Goal: Task Accomplishment & Management: Use online tool/utility

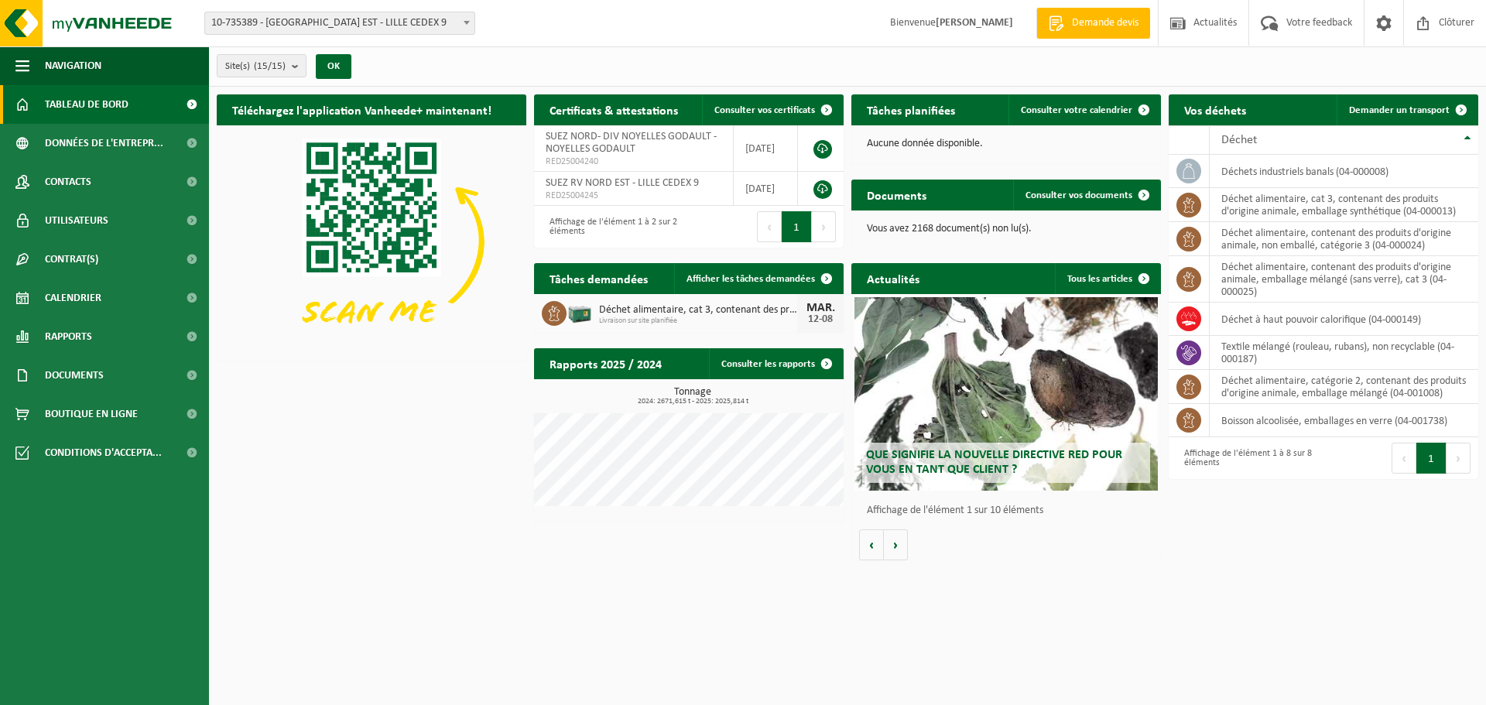
click at [1392, 115] on span "Demander un transport" at bounding box center [1399, 110] width 101 height 10
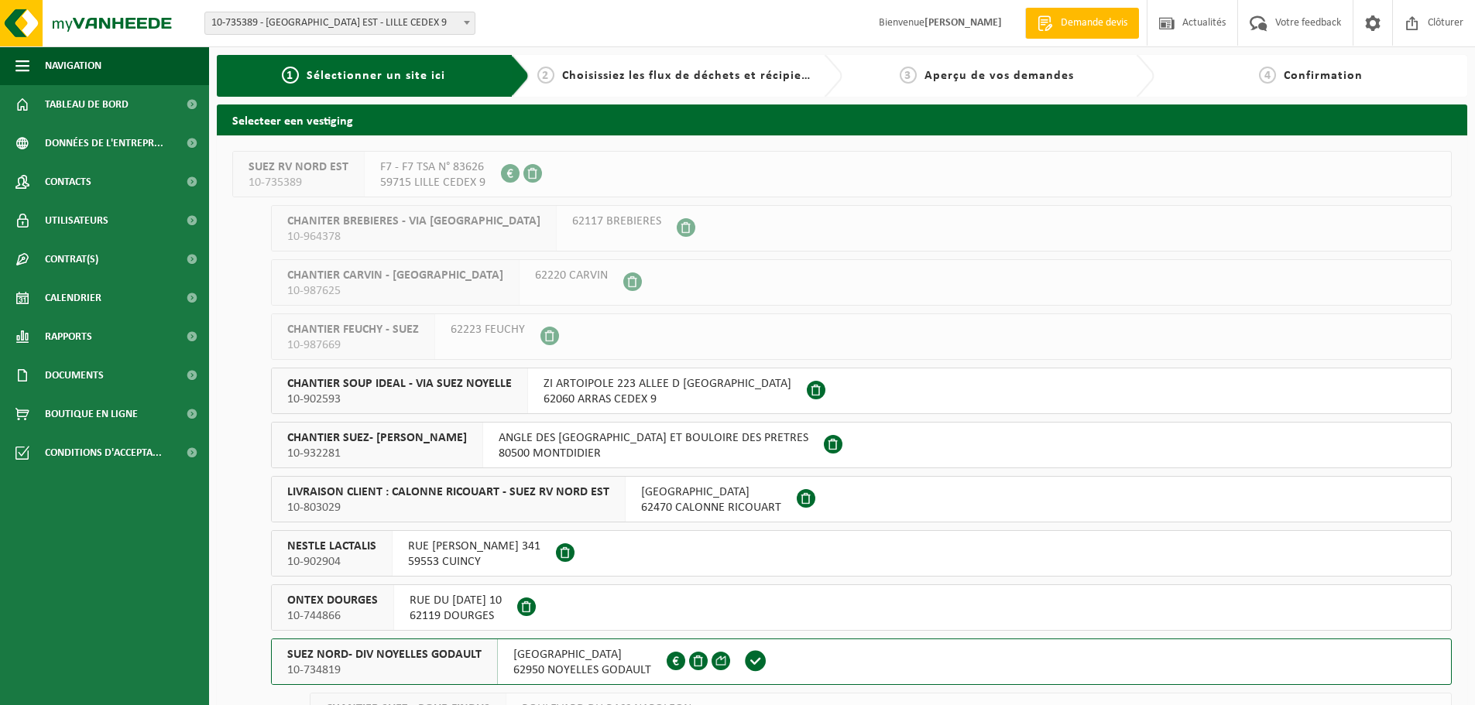
click at [800, 659] on button "SUEZ NORD- DIV NOYELLES GODAULT 10-734819 RUE MALFIDANO 62950 NOYELLES GODAULT …" at bounding box center [861, 662] width 1180 height 46
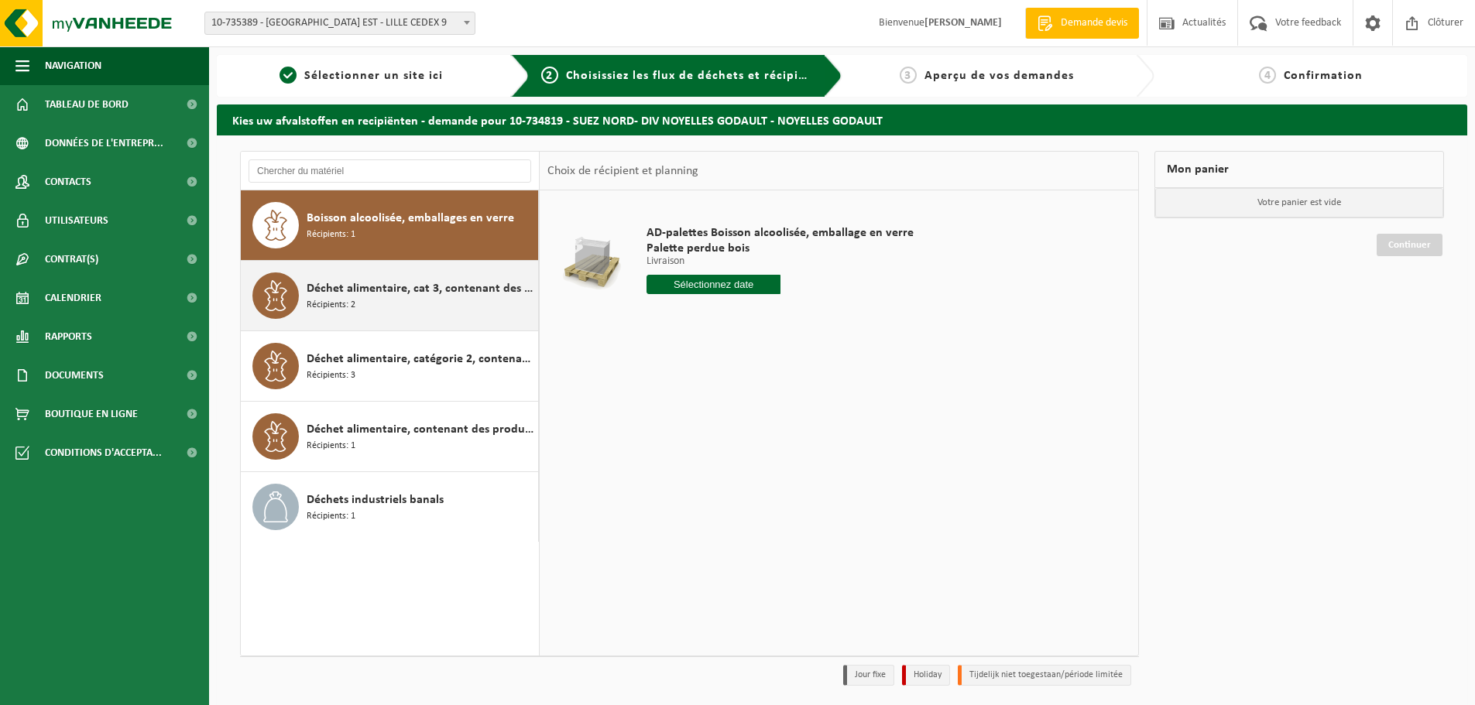
click at [416, 316] on div "Déchet alimentaire, cat 3, contenant des produits d'origine animale, emballage …" at bounding box center [421, 295] width 228 height 46
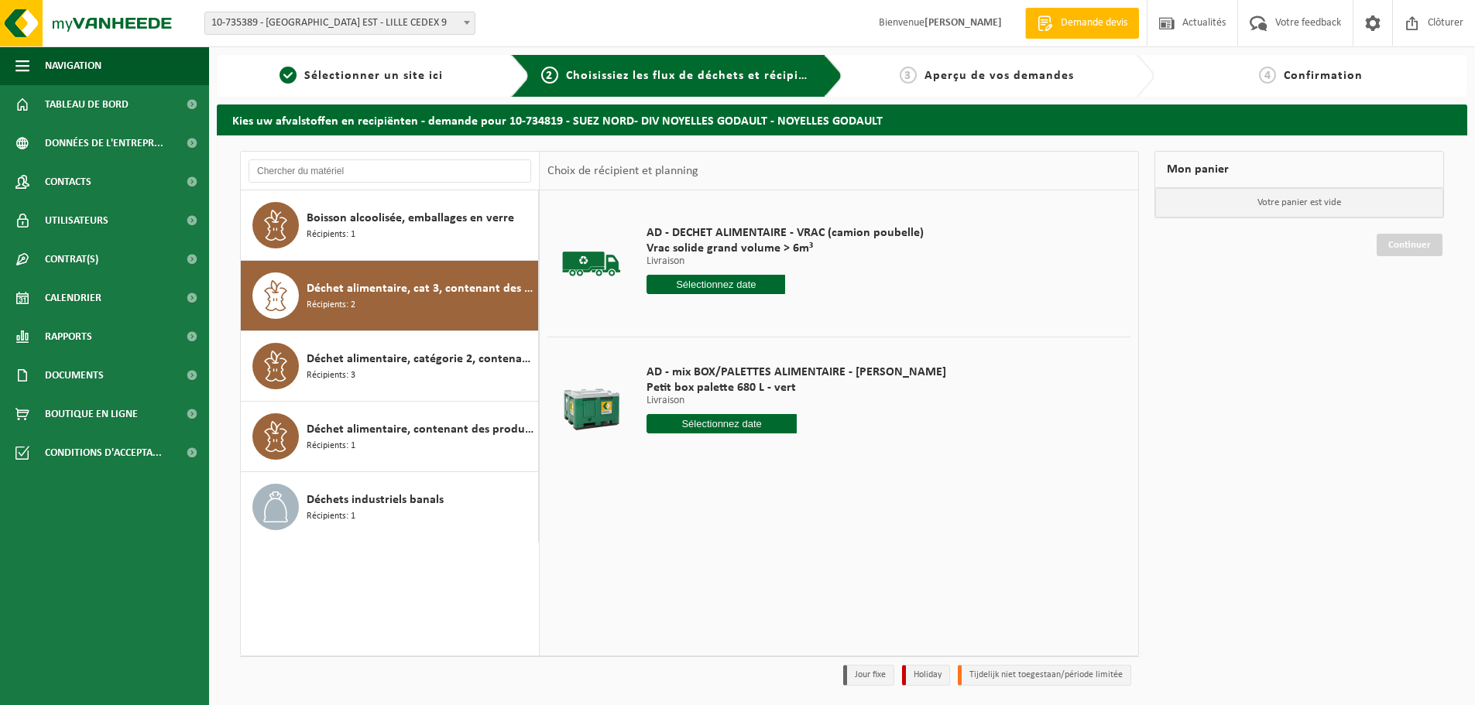
click at [699, 422] on input "text" at bounding box center [721, 423] width 150 height 19
click at [725, 567] on div "13" at bounding box center [715, 561] width 27 height 25
type input "à partir de [DATE]"
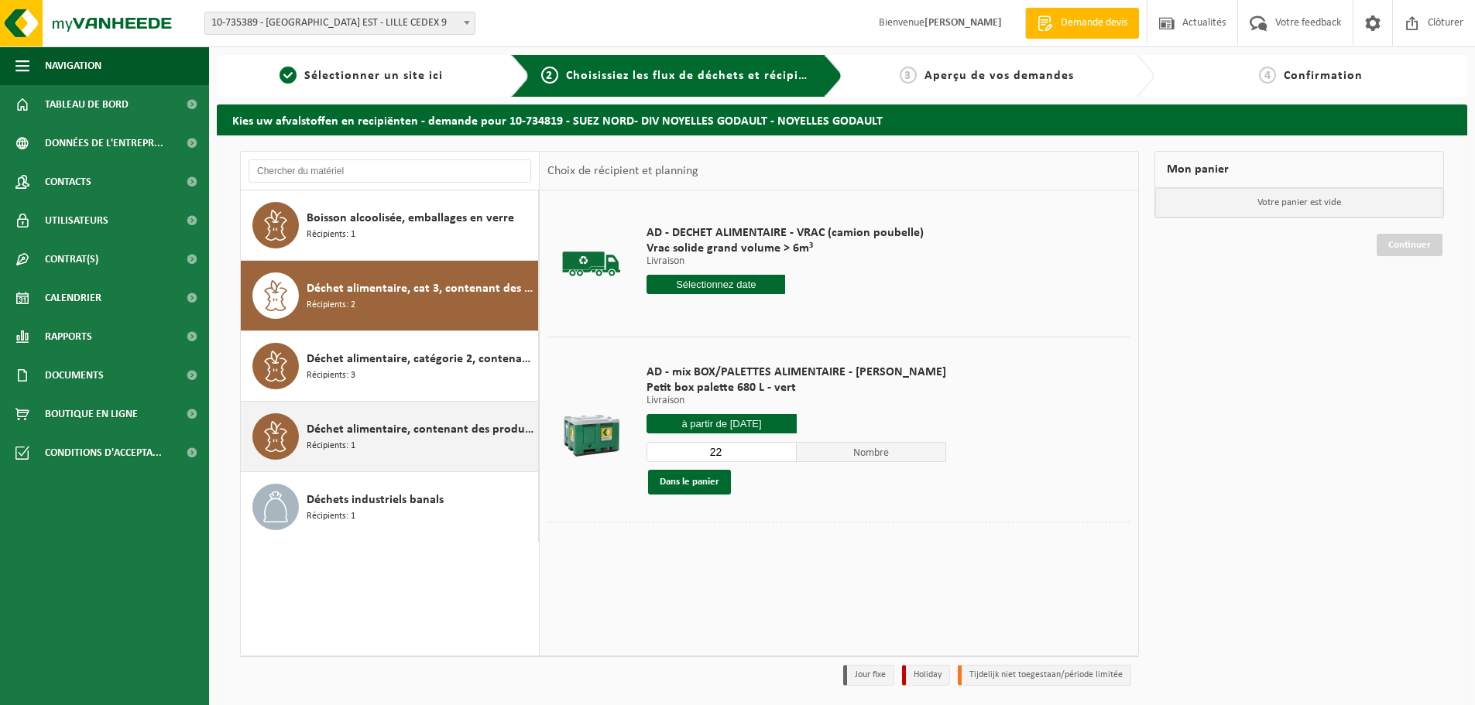
drag, startPoint x: 725, startPoint y: 456, endPoint x: 535, endPoint y: 415, distance: 194.8
click at [535, 415] on div "Boisson alcoolisée, emballages en verre Récipients: 1 Déchet alimentaire, cat 3…" at bounding box center [689, 403] width 899 height 505
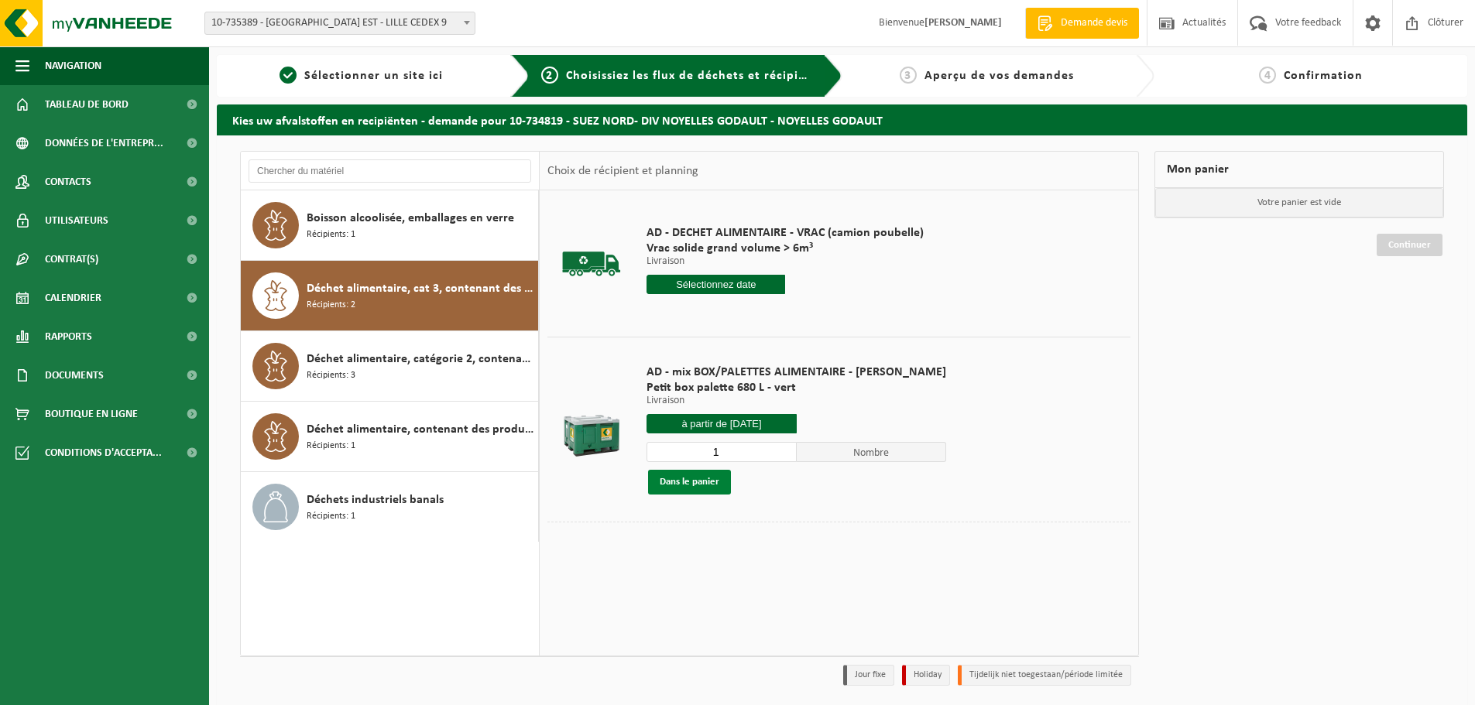
type input "1"
click at [697, 492] on button "Dans le panier" at bounding box center [689, 482] width 83 height 25
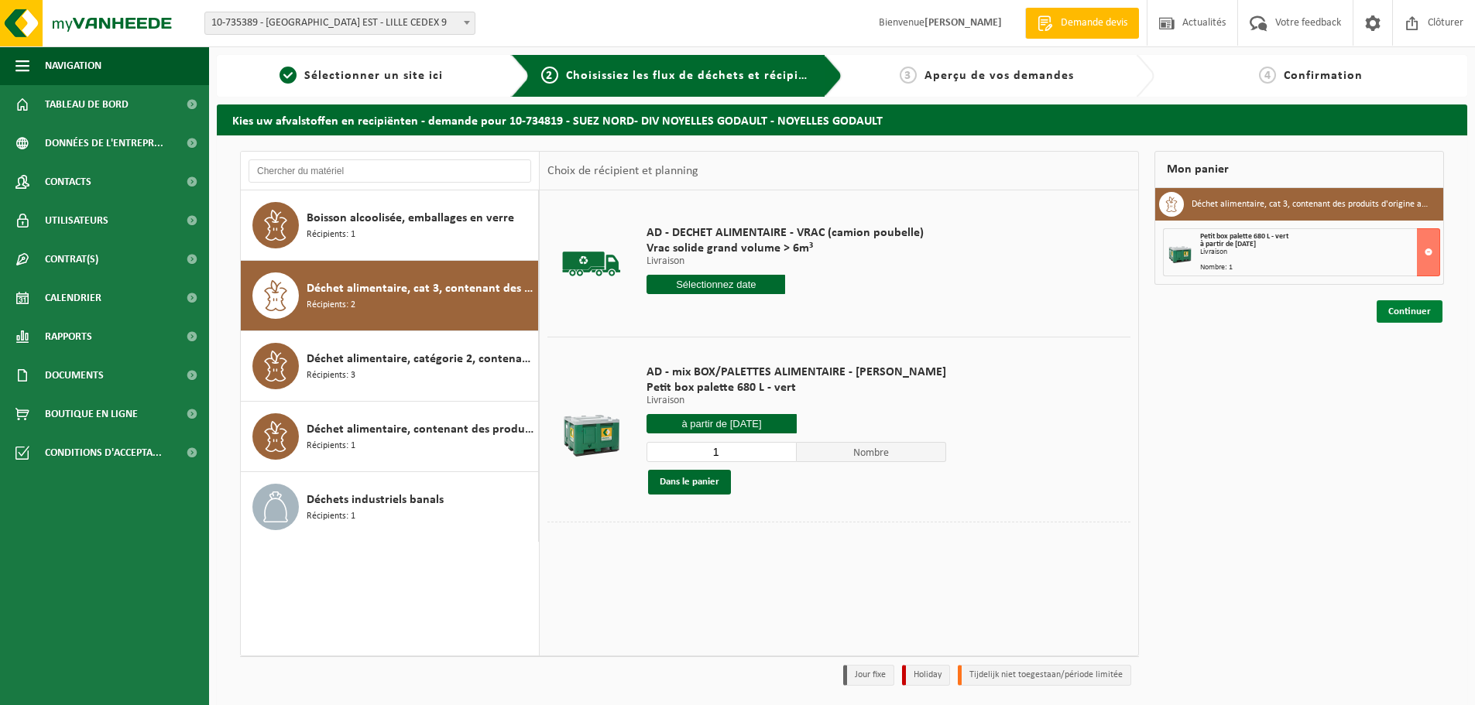
click at [1410, 304] on link "Continuer" at bounding box center [1409, 311] width 66 height 22
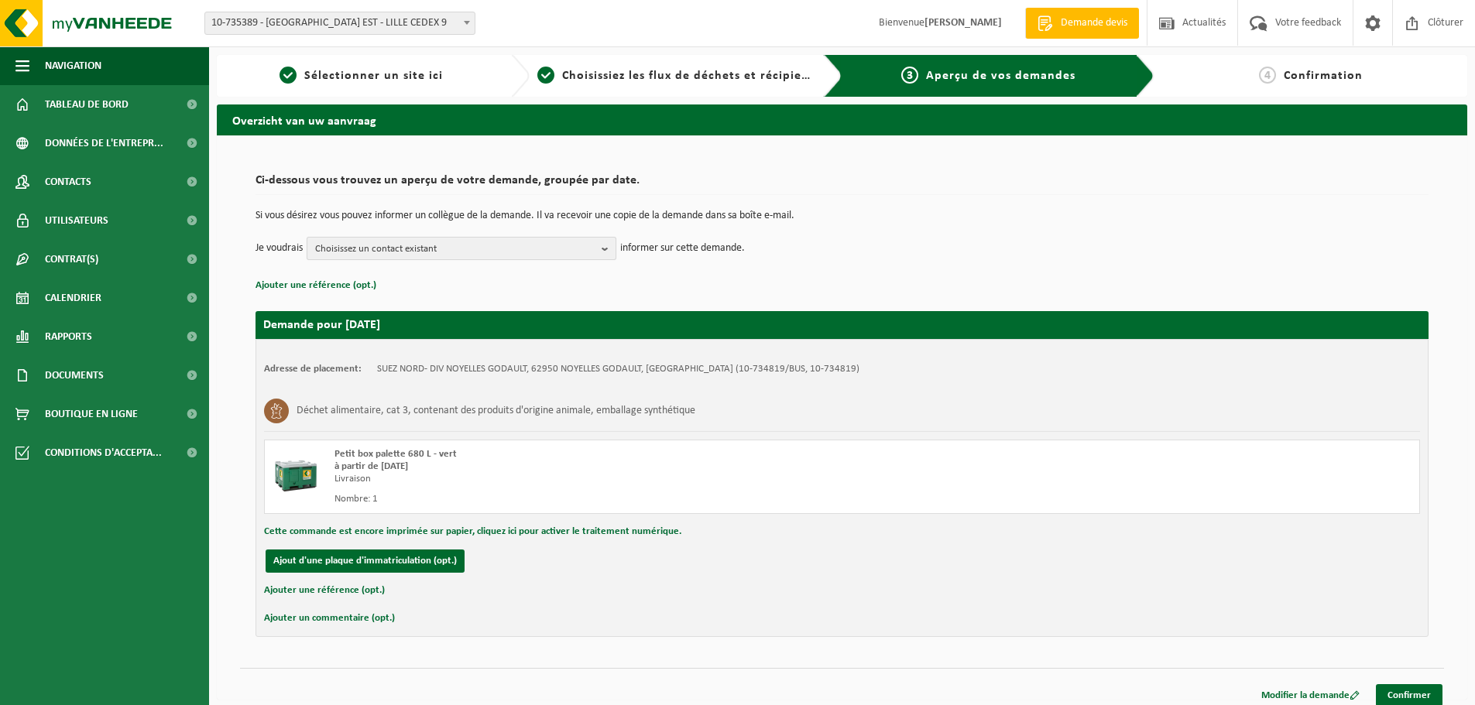
click at [445, 250] on span "Choisissez un contact existant" at bounding box center [455, 249] width 280 height 23
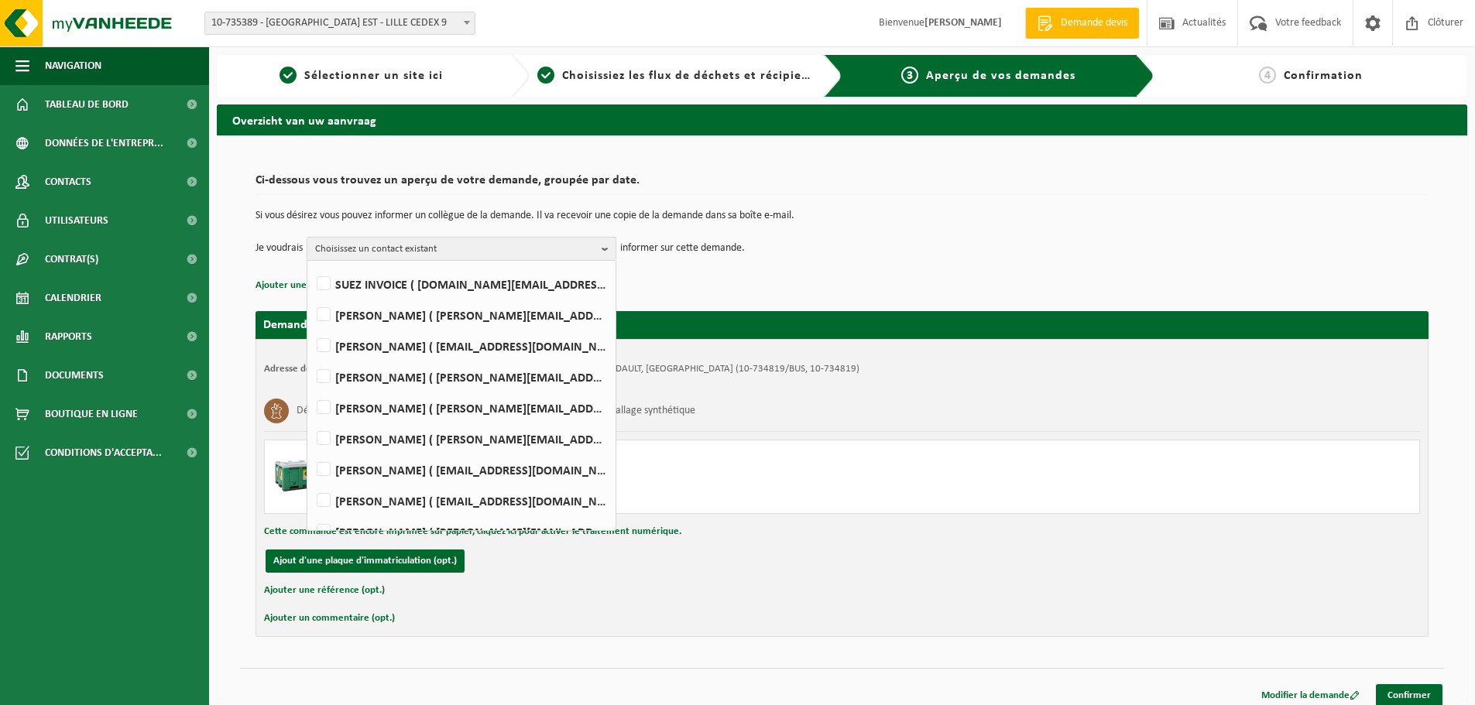
scroll to position [77, 0]
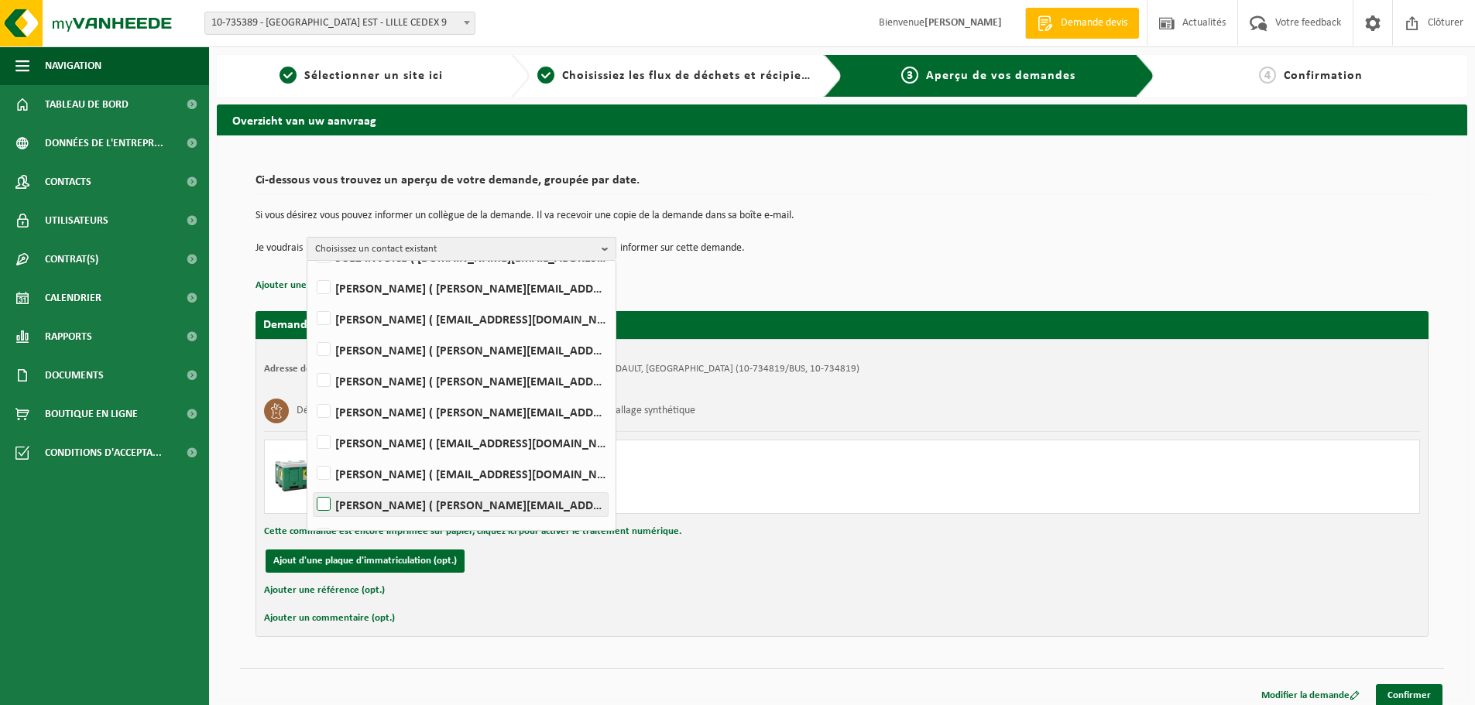
click at [400, 495] on label "Mathieu PEYRONNET ( mathieu.peyronnet@suez.com )" at bounding box center [460, 504] width 294 height 23
click at [311, 485] on input "Mathieu PEYRONNET ( mathieu.peyronnet@suez.com )" at bounding box center [310, 485] width 1 height 1
checkbox input "true"
click at [1399, 693] on link "Confirmer" at bounding box center [1408, 695] width 67 height 22
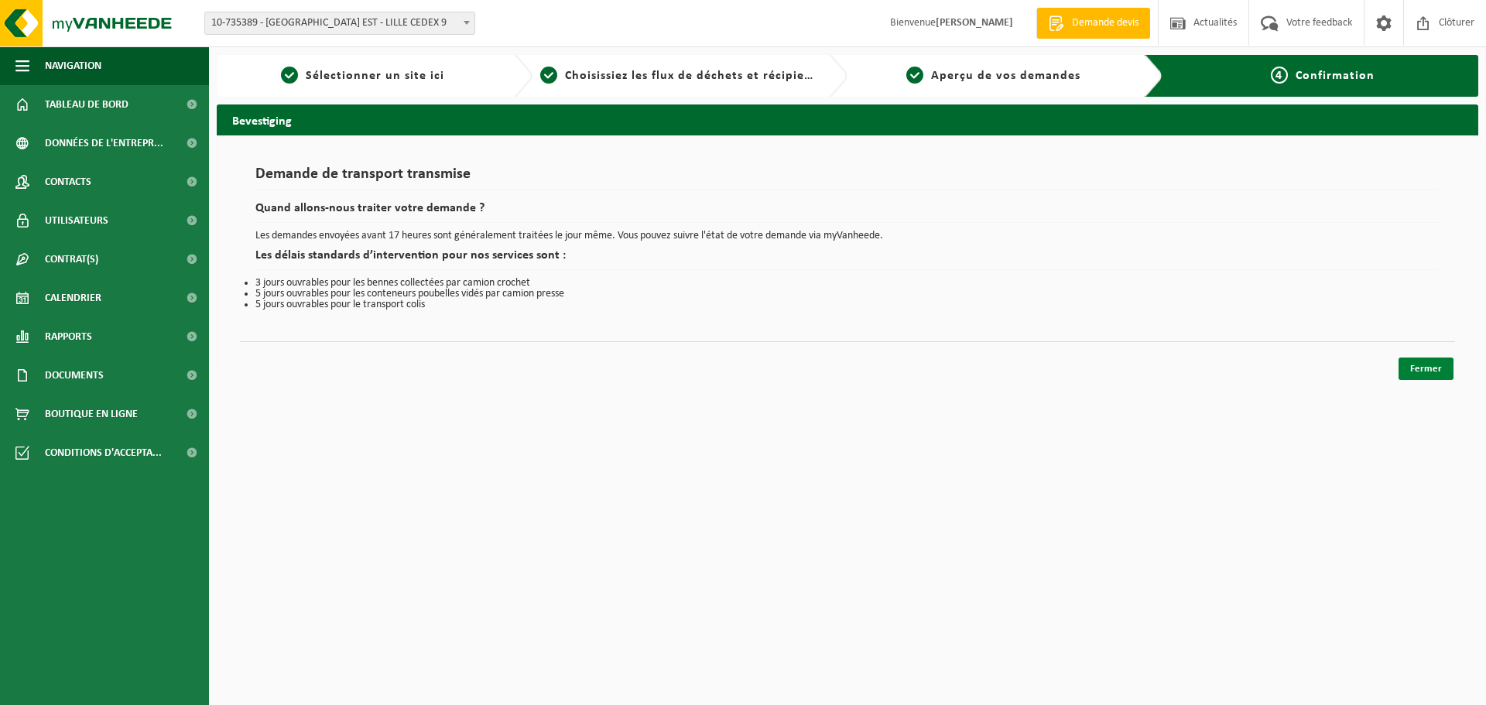
click at [1411, 365] on link "Fermer" at bounding box center [1426, 369] width 55 height 22
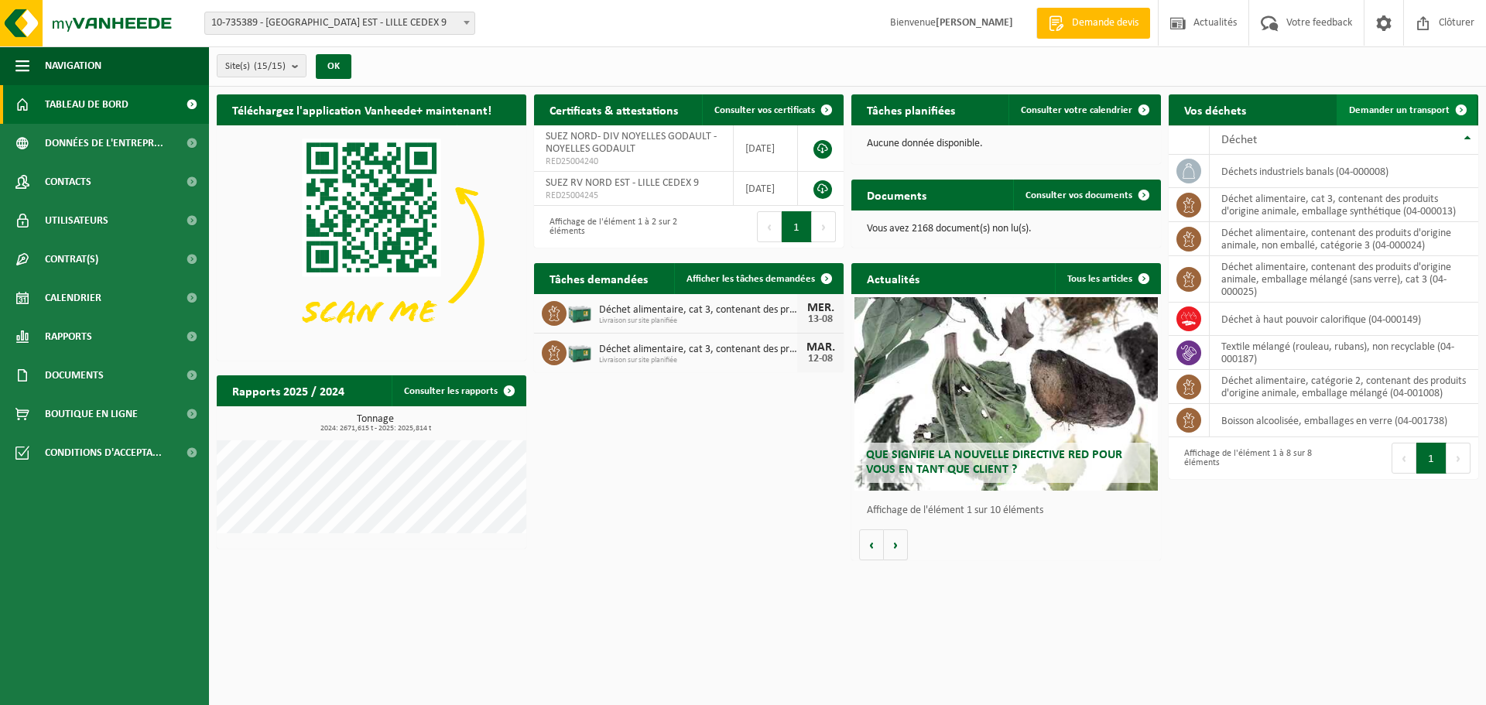
click at [1408, 116] on link "Demander un transport" at bounding box center [1407, 109] width 140 height 31
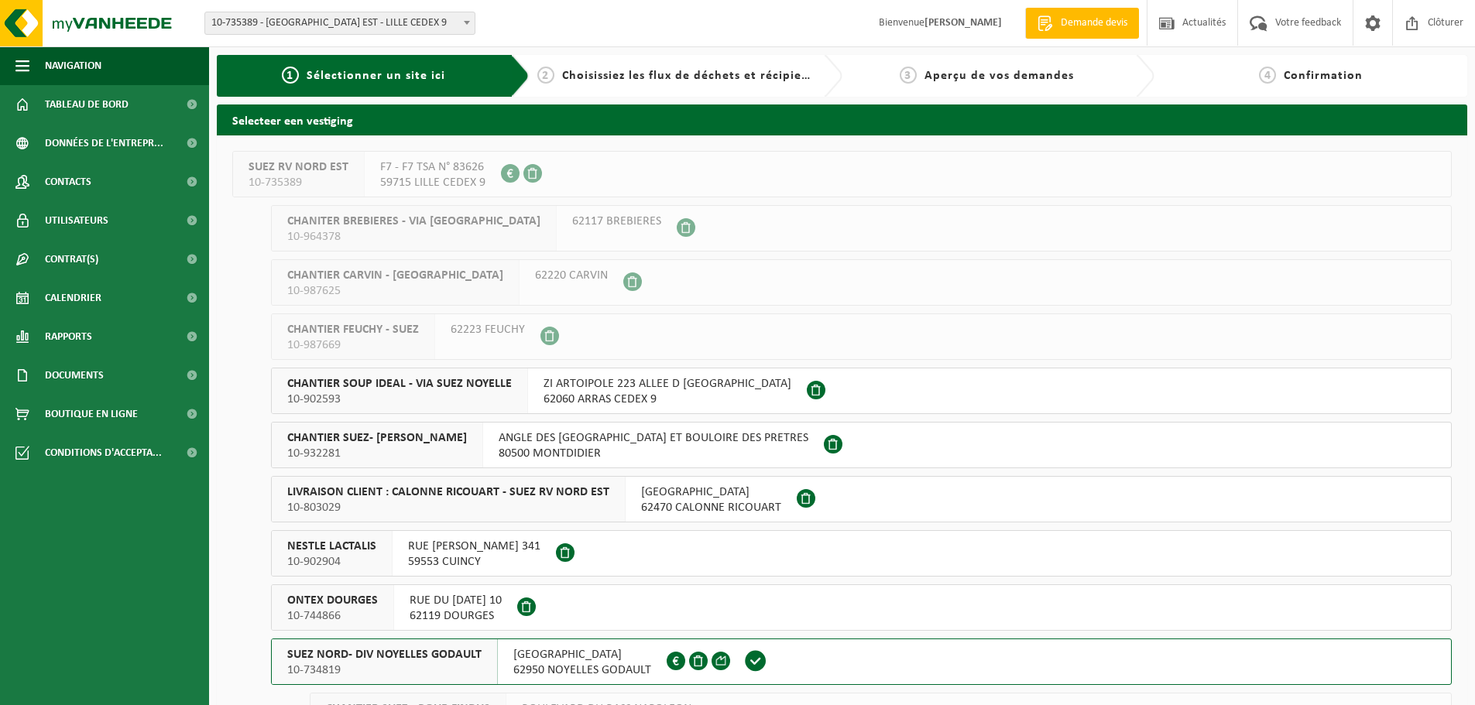
click at [789, 654] on button "SUEZ NORD- DIV NOYELLES GODAULT 10-734819 RUE MALFIDANO 62950 NOYELLES GODAULT …" at bounding box center [861, 662] width 1180 height 46
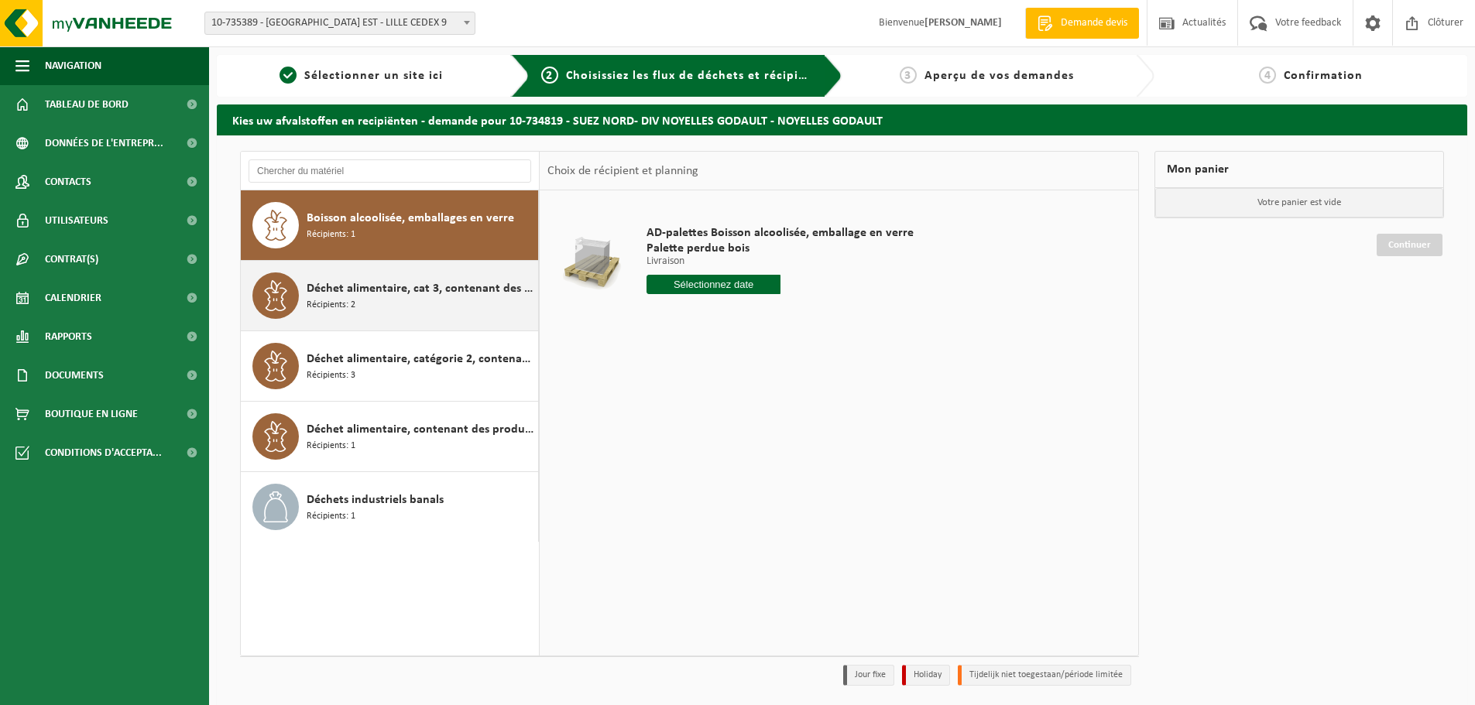
click at [462, 303] on div "Déchet alimentaire, cat 3, contenant des produits d'origine animale, emballage …" at bounding box center [421, 295] width 228 height 46
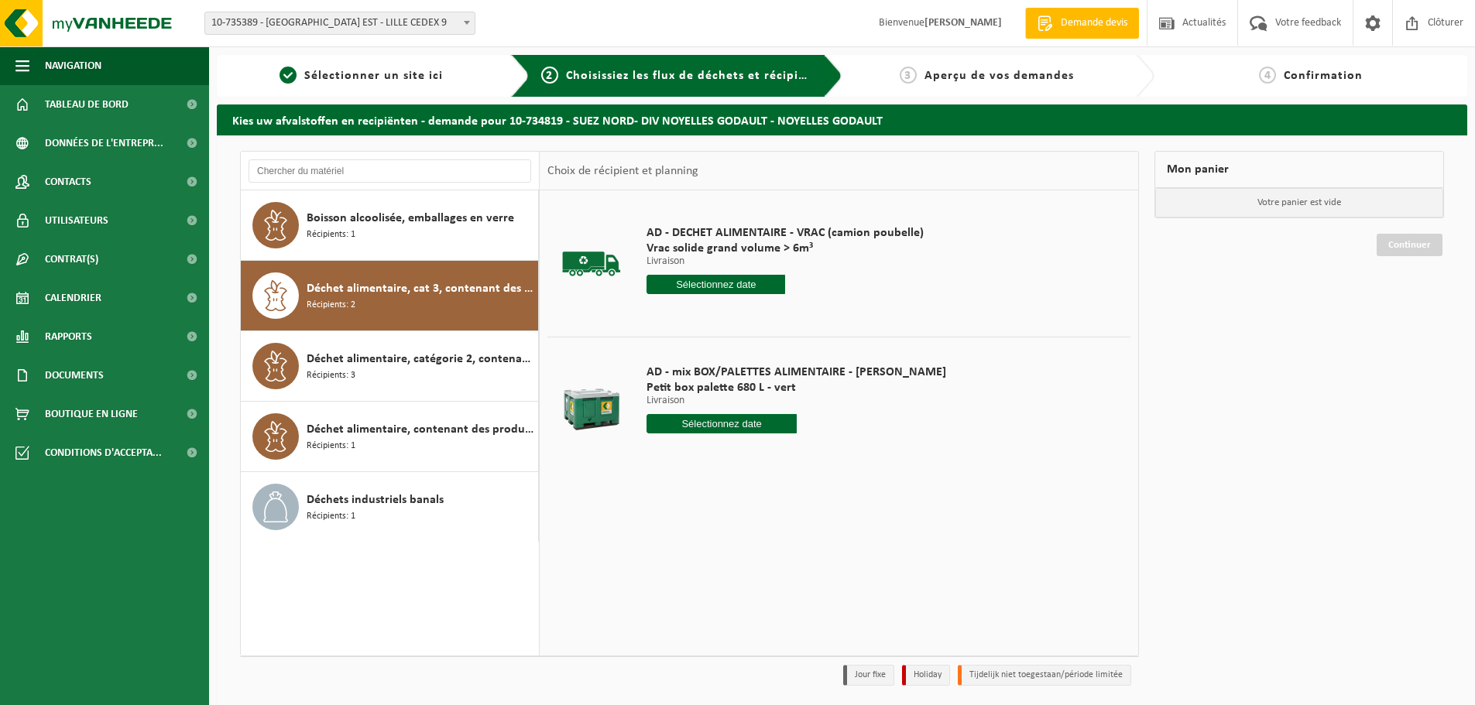
click at [692, 420] on input "text" at bounding box center [721, 423] width 150 height 19
click at [707, 550] on div "13" at bounding box center [715, 561] width 27 height 25
type input "à partir de 2025-08-13"
drag, startPoint x: 706, startPoint y: 450, endPoint x: 635, endPoint y: 451, distance: 71.2
click at [635, 451] on td "AD - mix BOX/PALETTES ALIMENTAIRE - BILLY Petit box palette 680 L - vert Livrai…" at bounding box center [882, 429] width 495 height 185
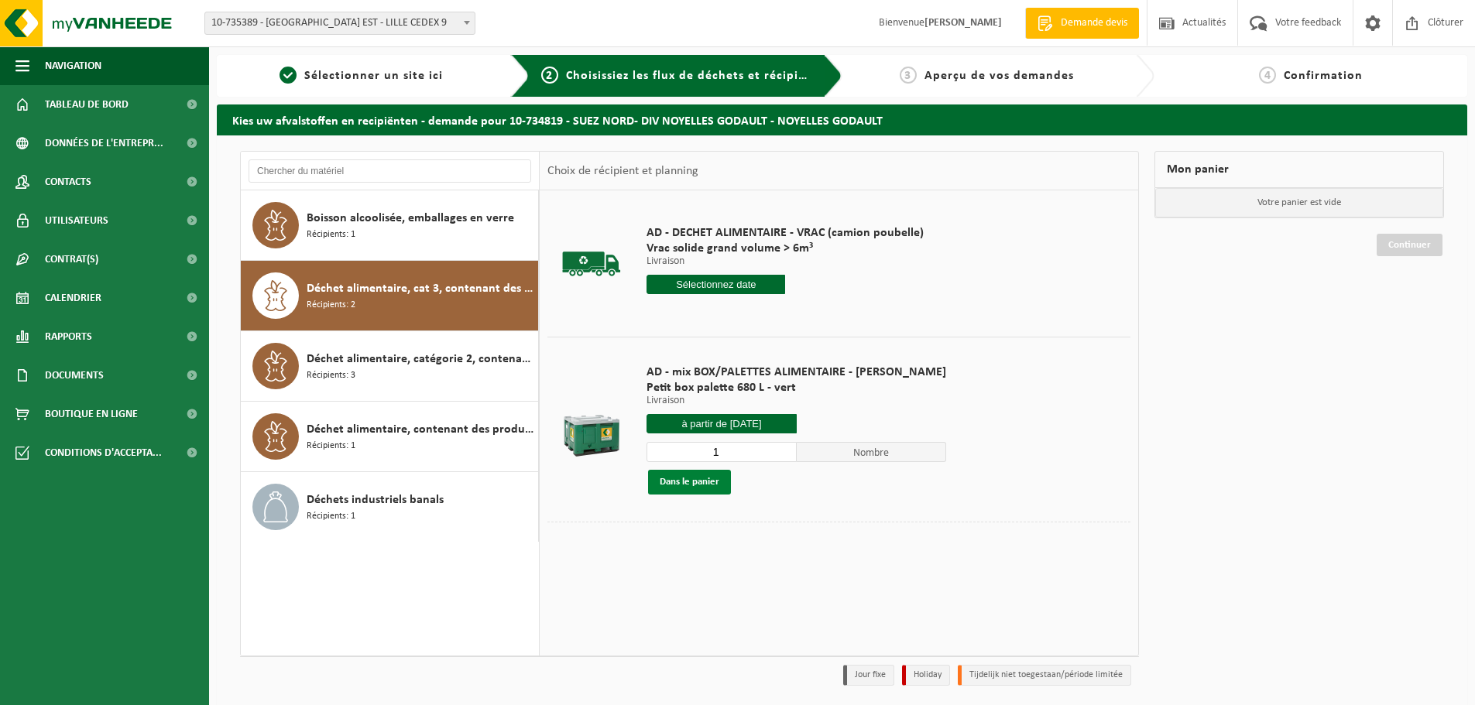
type input "1"
click at [690, 476] on button "Dans le panier" at bounding box center [689, 482] width 83 height 25
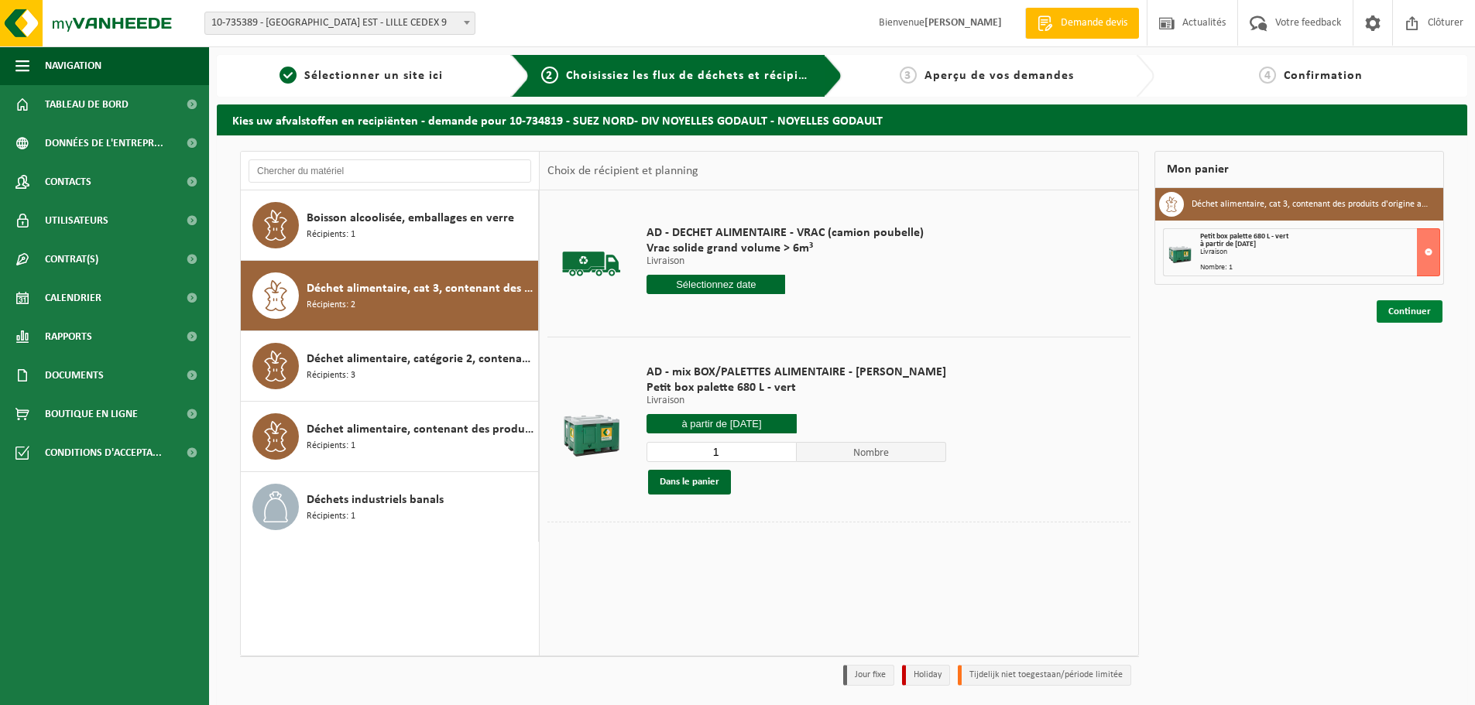
click at [1390, 303] on link "Continuer" at bounding box center [1409, 311] width 66 height 22
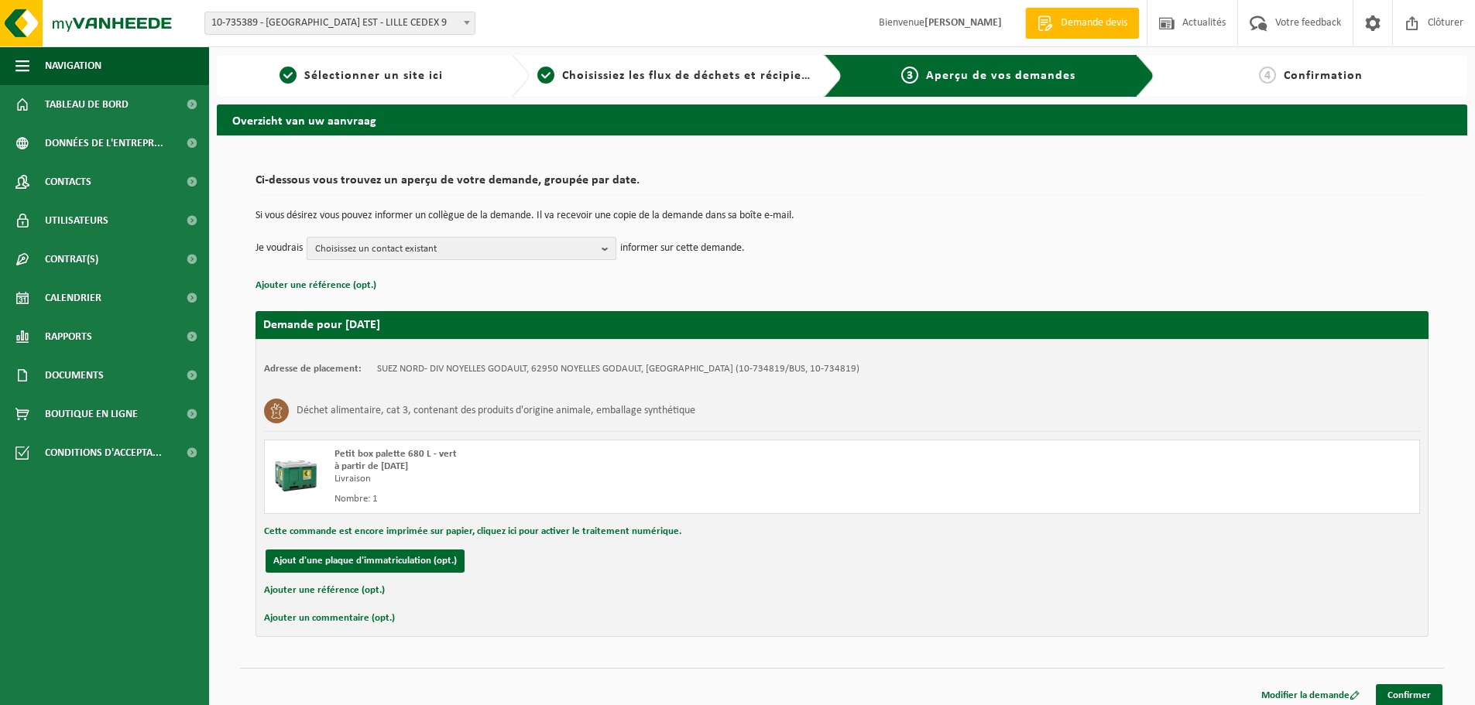
click at [522, 239] on span "Choisissez un contact existant" at bounding box center [455, 249] width 280 height 23
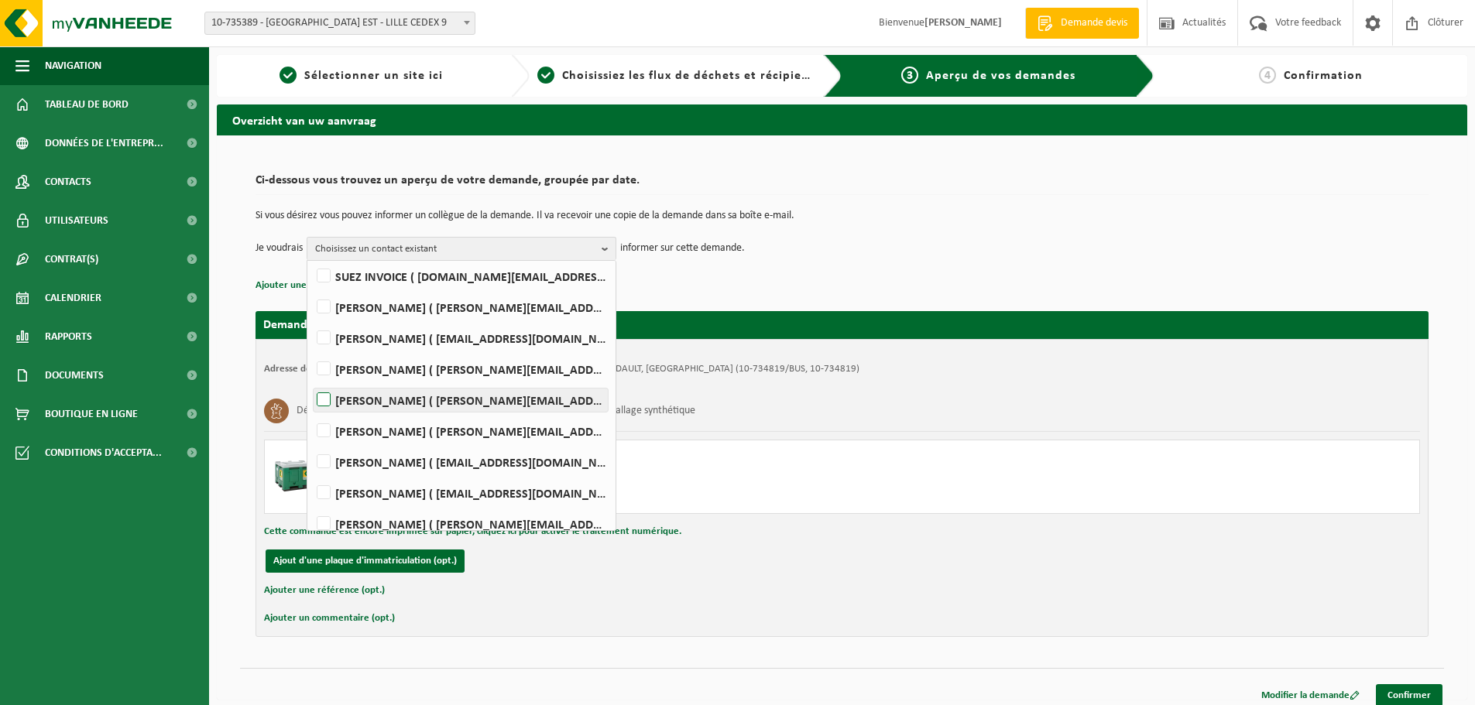
scroll to position [132, 0]
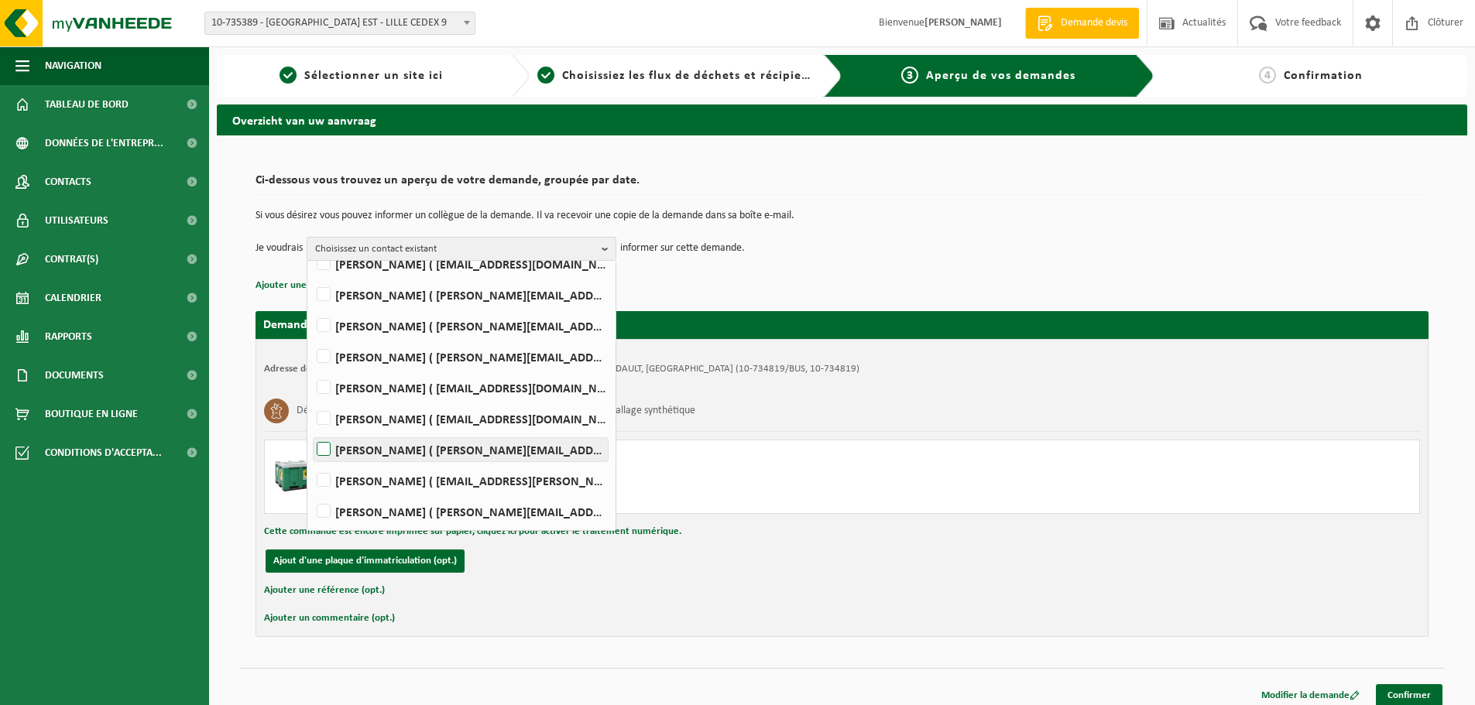
click at [429, 451] on label "Mathieu PEYRONNET ( mathieu.peyronnet@suez.com )" at bounding box center [460, 449] width 294 height 23
click at [311, 430] on input "Mathieu PEYRONNET ( mathieu.peyronnet@suez.com )" at bounding box center [310, 430] width 1 height 1
checkbox input "true"
click at [1393, 693] on link "Confirmer" at bounding box center [1408, 695] width 67 height 22
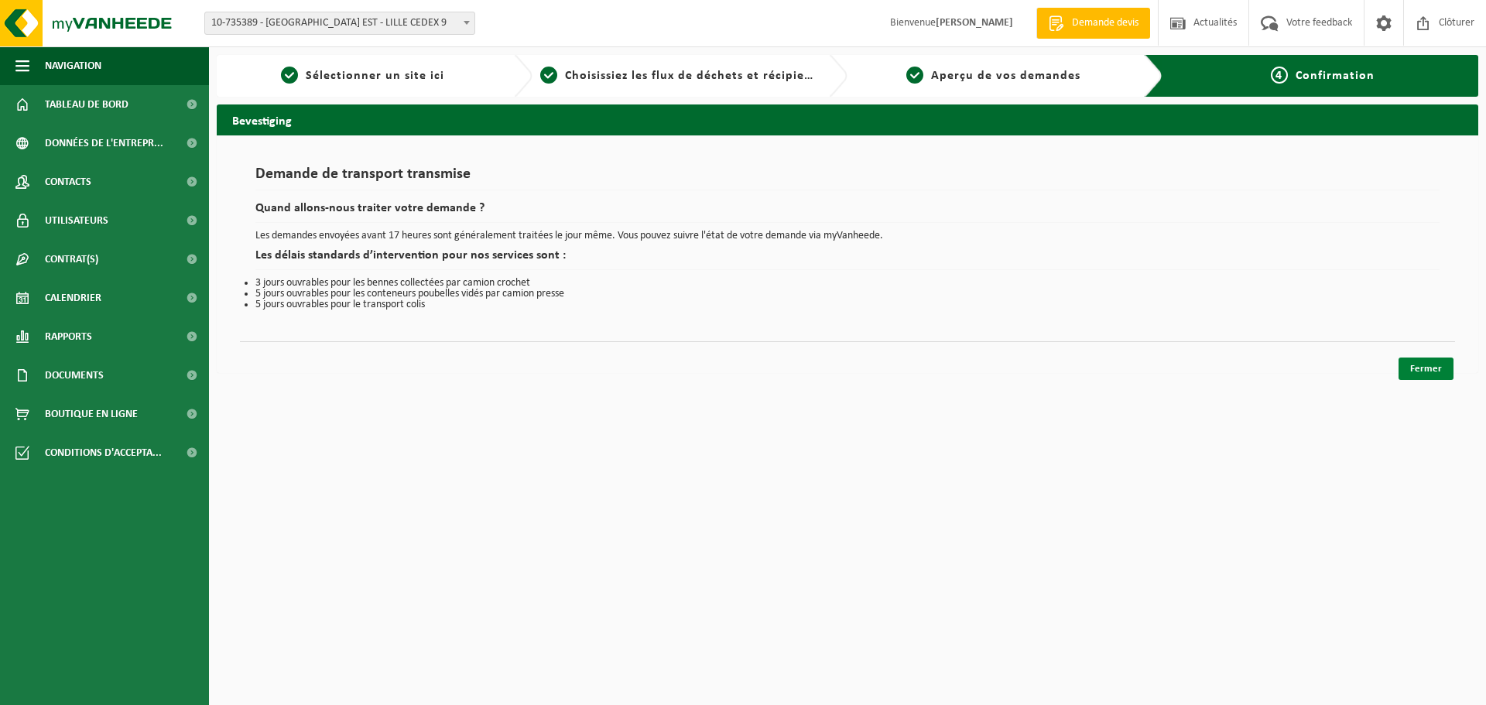
click at [1410, 369] on link "Fermer" at bounding box center [1426, 369] width 55 height 22
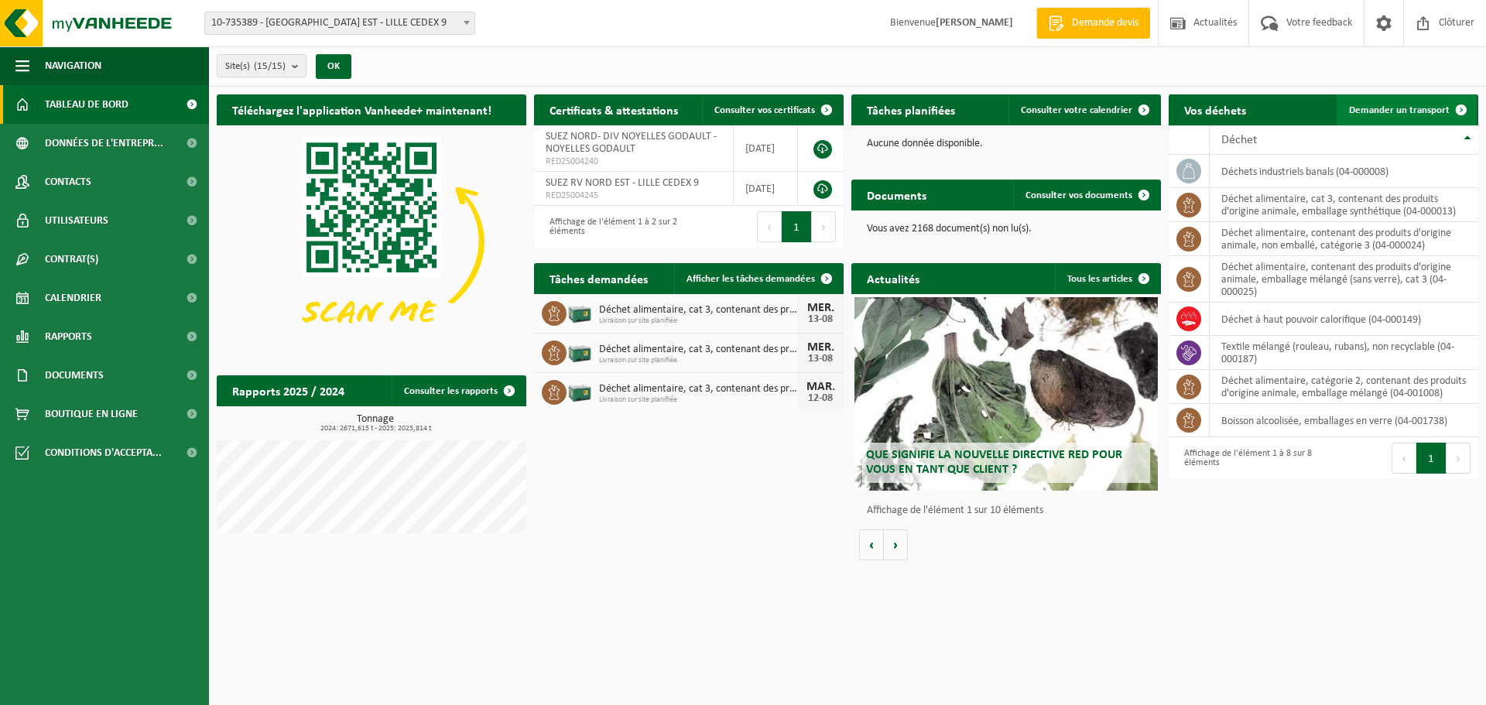
click at [1373, 98] on link "Demander un transport" at bounding box center [1407, 109] width 140 height 31
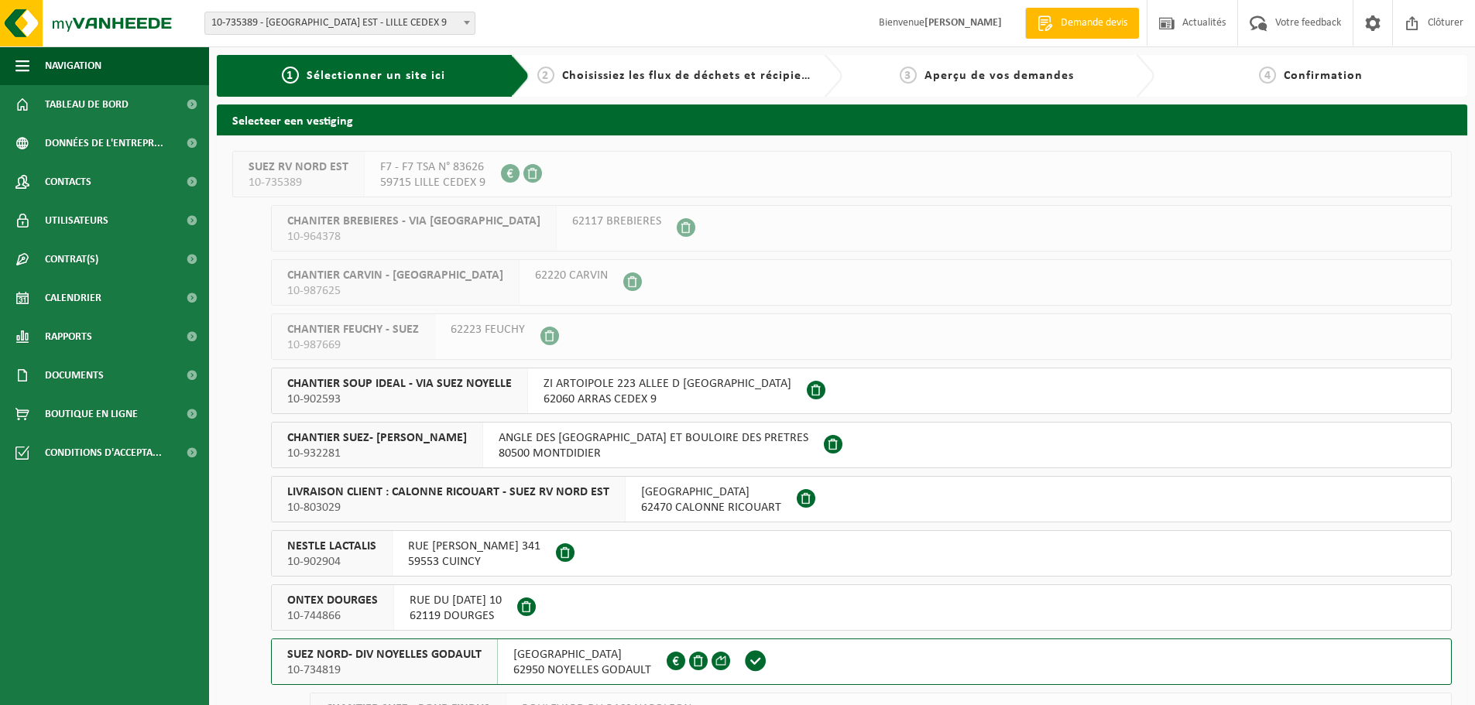
click at [785, 661] on button "SUEZ NORD- DIV NOYELLES GODAULT 10-734819 RUE MALFIDANO 62950 NOYELLES GODAULT …" at bounding box center [861, 662] width 1180 height 46
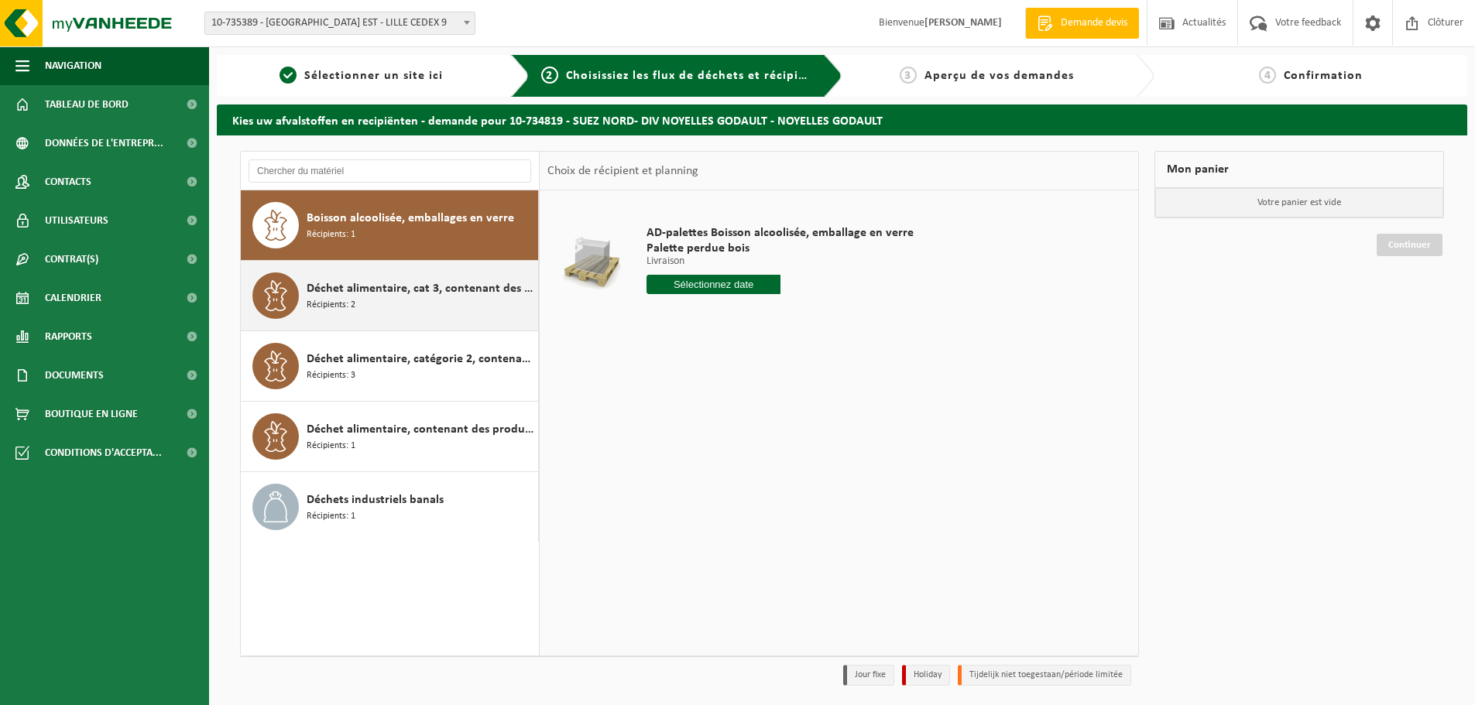
click at [409, 297] on span "Déchet alimentaire, cat 3, contenant des produits d'origine animale, emballage …" at bounding box center [421, 288] width 228 height 19
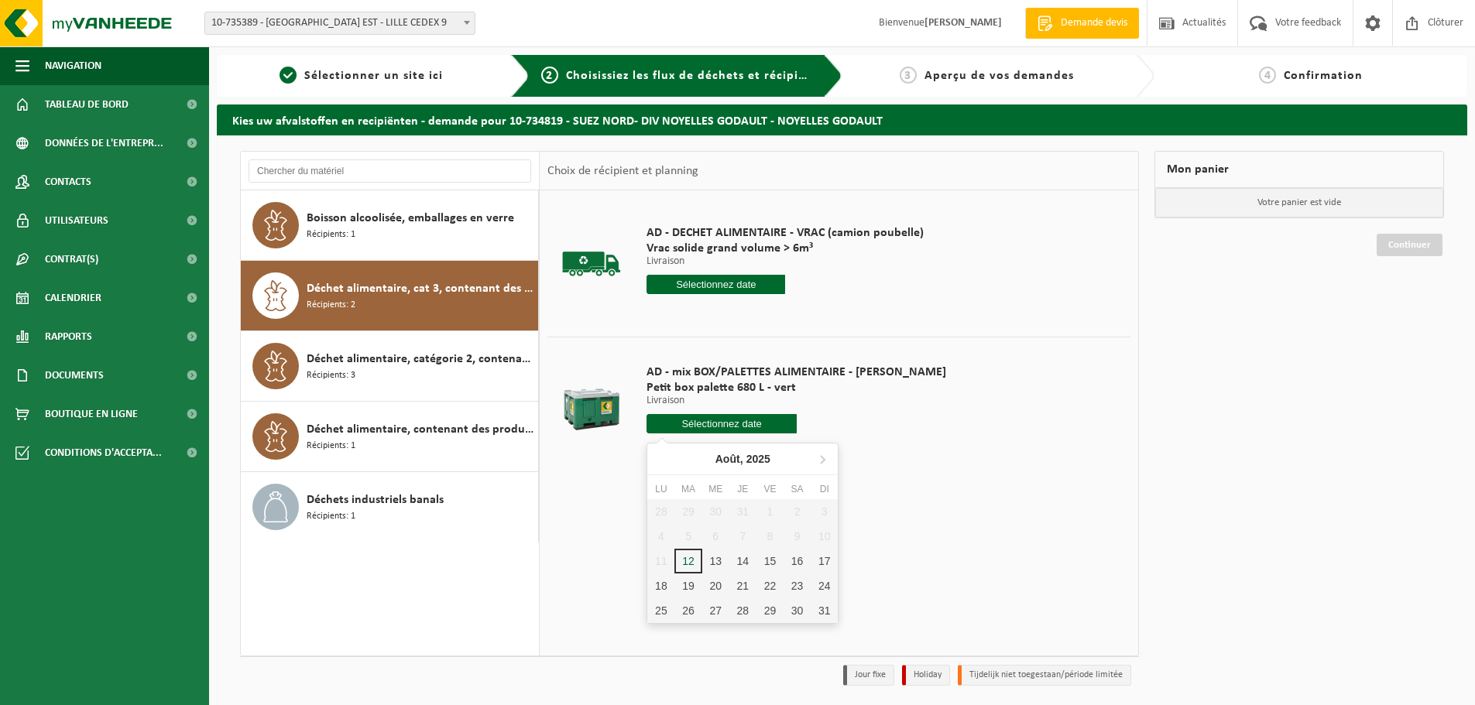
click at [709, 429] on input "text" at bounding box center [721, 423] width 150 height 19
click at [707, 557] on div "13" at bounding box center [715, 561] width 27 height 25
type input "à partir de 2025-08-13"
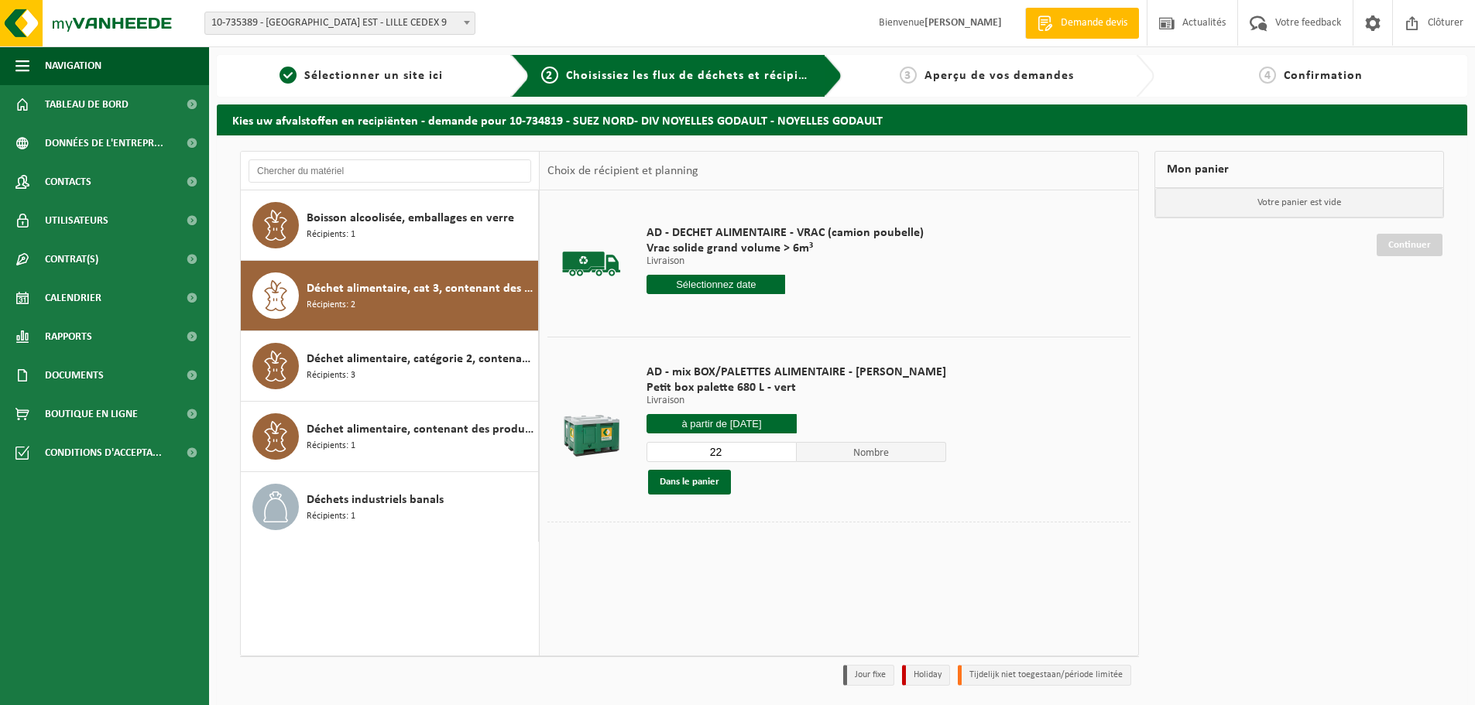
drag, startPoint x: 705, startPoint y: 453, endPoint x: 634, endPoint y: 451, distance: 71.2
click at [634, 451] on tr "AD - mix BOX/PALETTES ALIMENTAIRE - BILLY Petit box palette 680 L - vert Livrai…" at bounding box center [838, 429] width 583 height 185
type input "1"
click at [697, 488] on button "Dans le panier" at bounding box center [689, 482] width 83 height 25
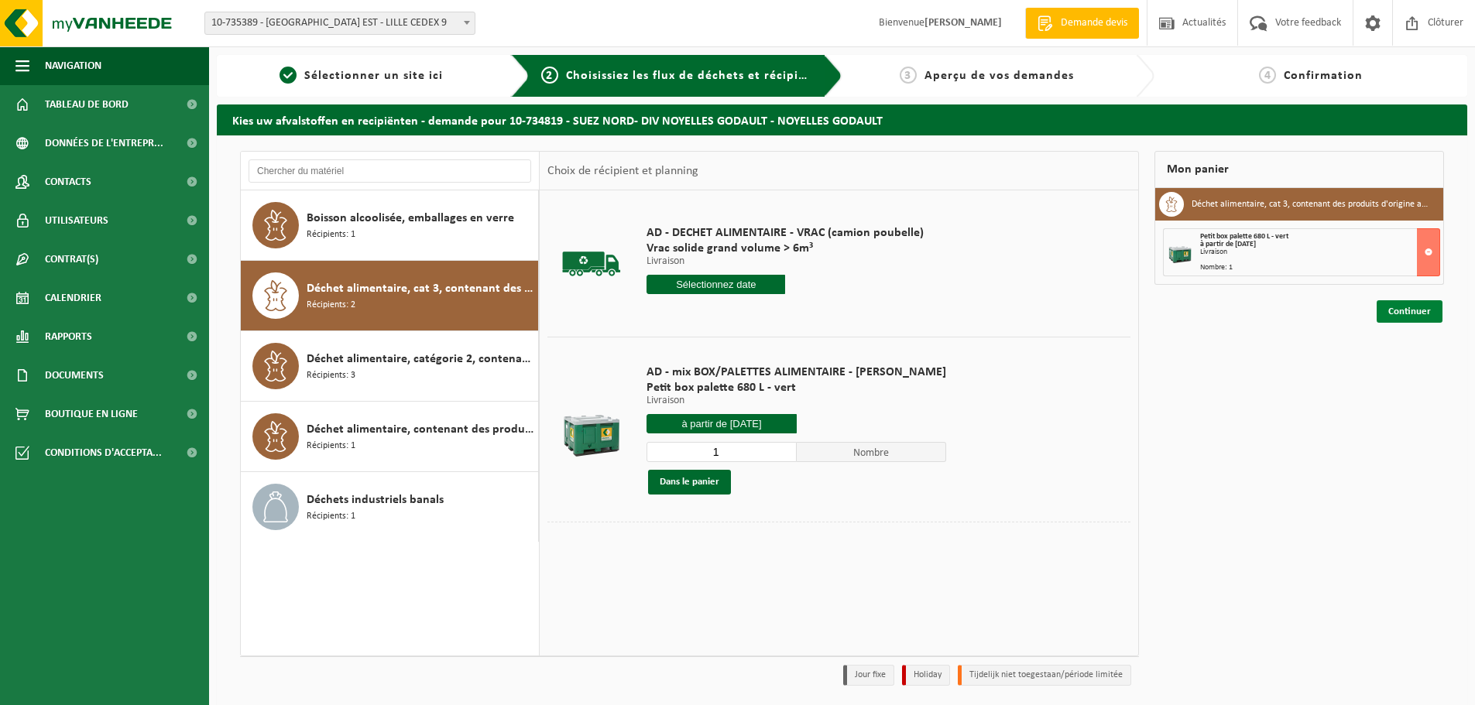
click at [1384, 314] on link "Continuer" at bounding box center [1409, 311] width 66 height 22
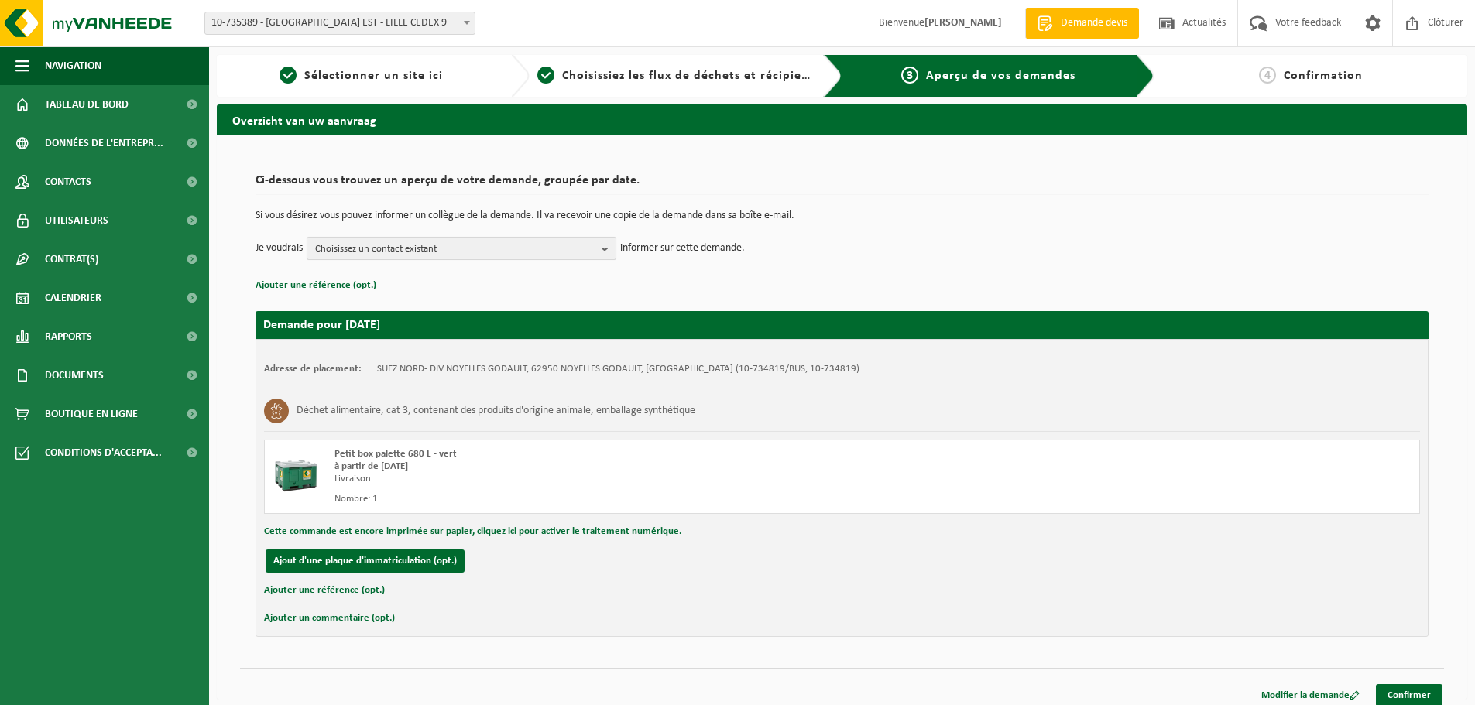
click at [418, 239] on span "Choisissez un contact existant" at bounding box center [455, 249] width 280 height 23
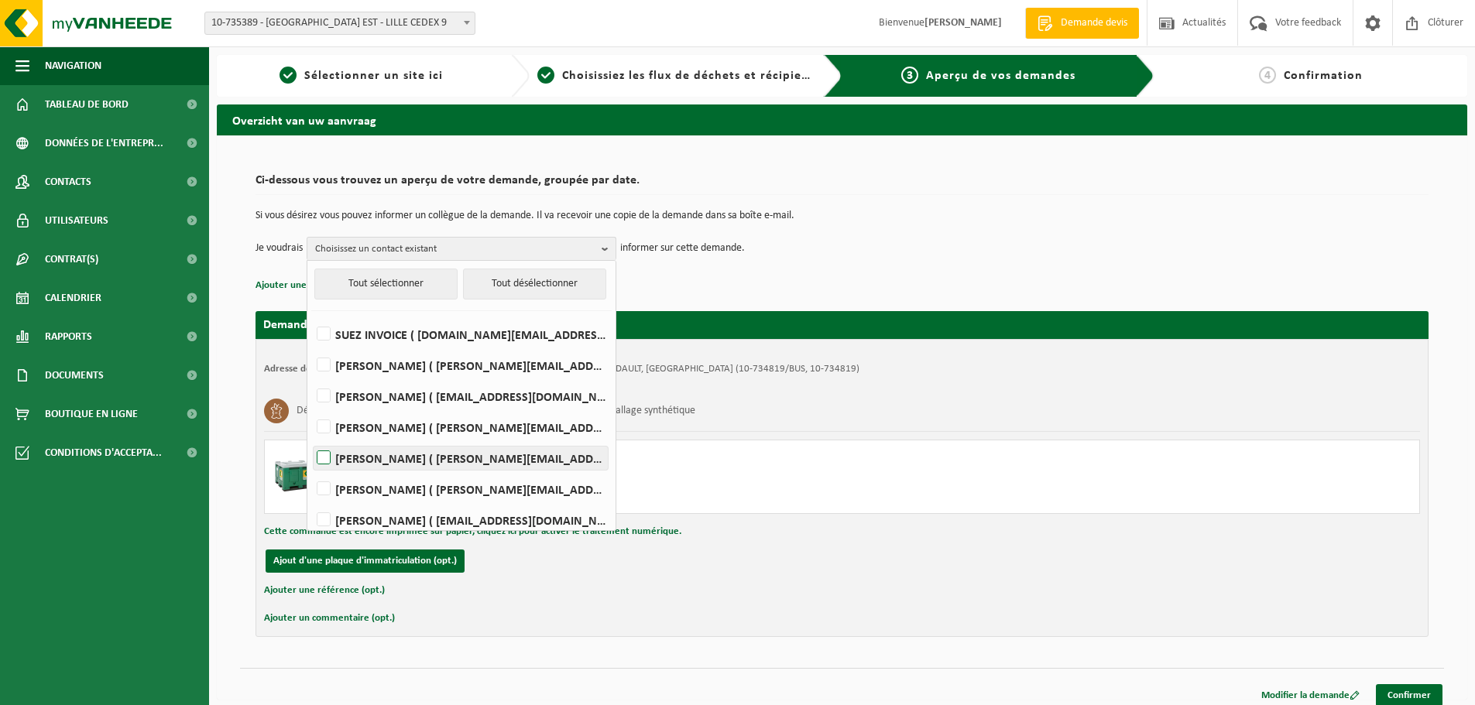
scroll to position [77, 0]
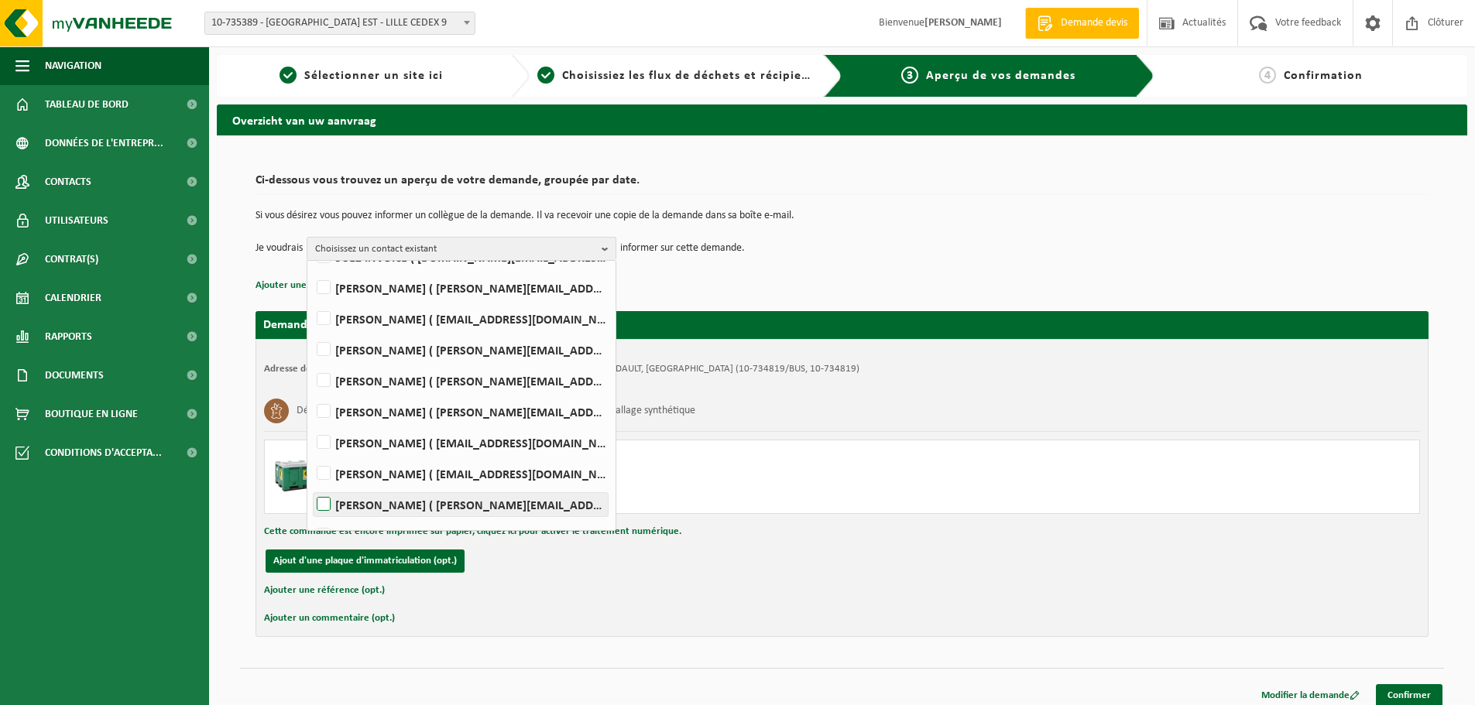
click at [396, 496] on label "Mathieu PEYRONNET ( mathieu.peyronnet@suez.com )" at bounding box center [460, 504] width 294 height 23
click at [311, 485] on input "Mathieu PEYRONNET ( mathieu.peyronnet@suez.com )" at bounding box center [310, 485] width 1 height 1
checkbox input "true"
click at [1394, 694] on link "Confirmer" at bounding box center [1408, 695] width 67 height 22
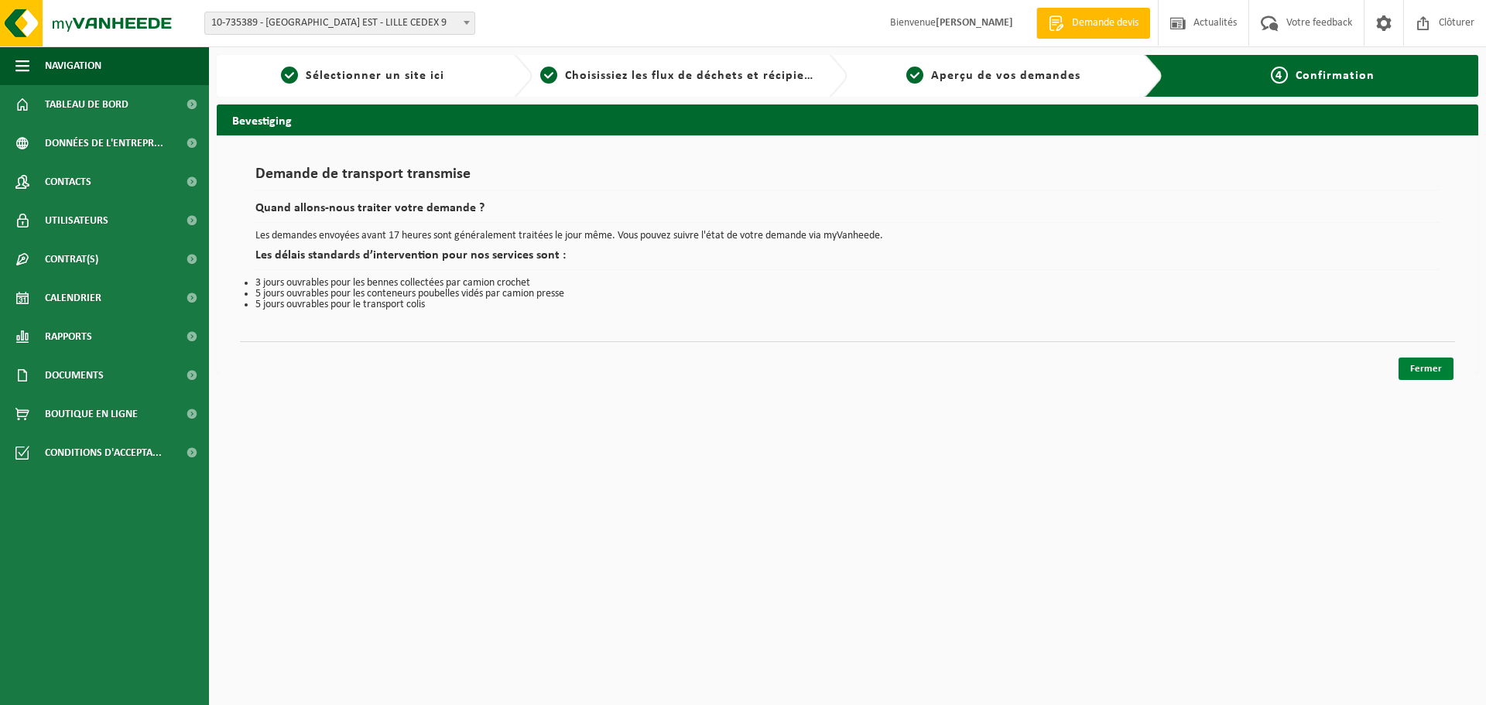
click at [1419, 371] on link "Fermer" at bounding box center [1426, 369] width 55 height 22
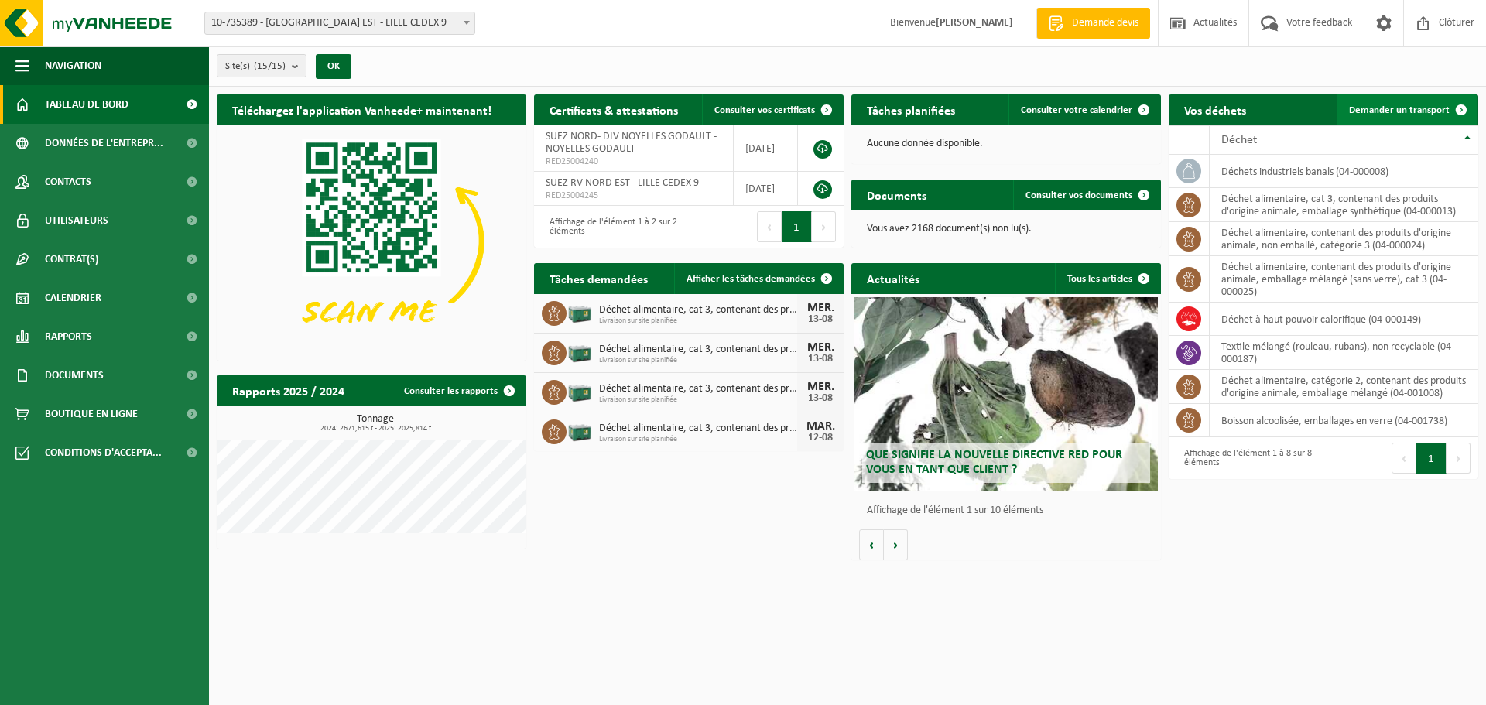
click at [1365, 115] on link "Demander un transport" at bounding box center [1407, 109] width 140 height 31
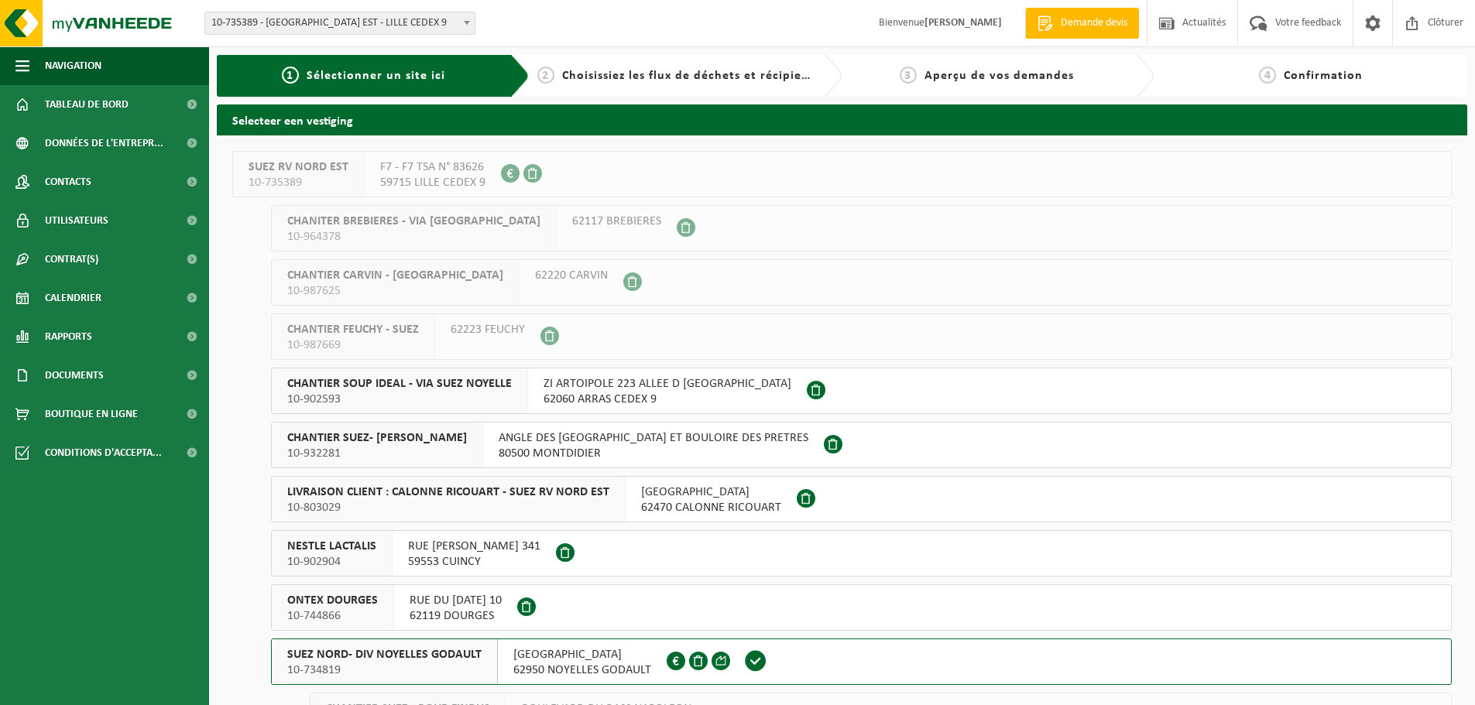
click at [794, 663] on button "SUEZ NORD- DIV NOYELLES GODAULT 10-734819 [GEOGRAPHIC_DATA] NOYELLES GODAULT FR…" at bounding box center [861, 662] width 1180 height 46
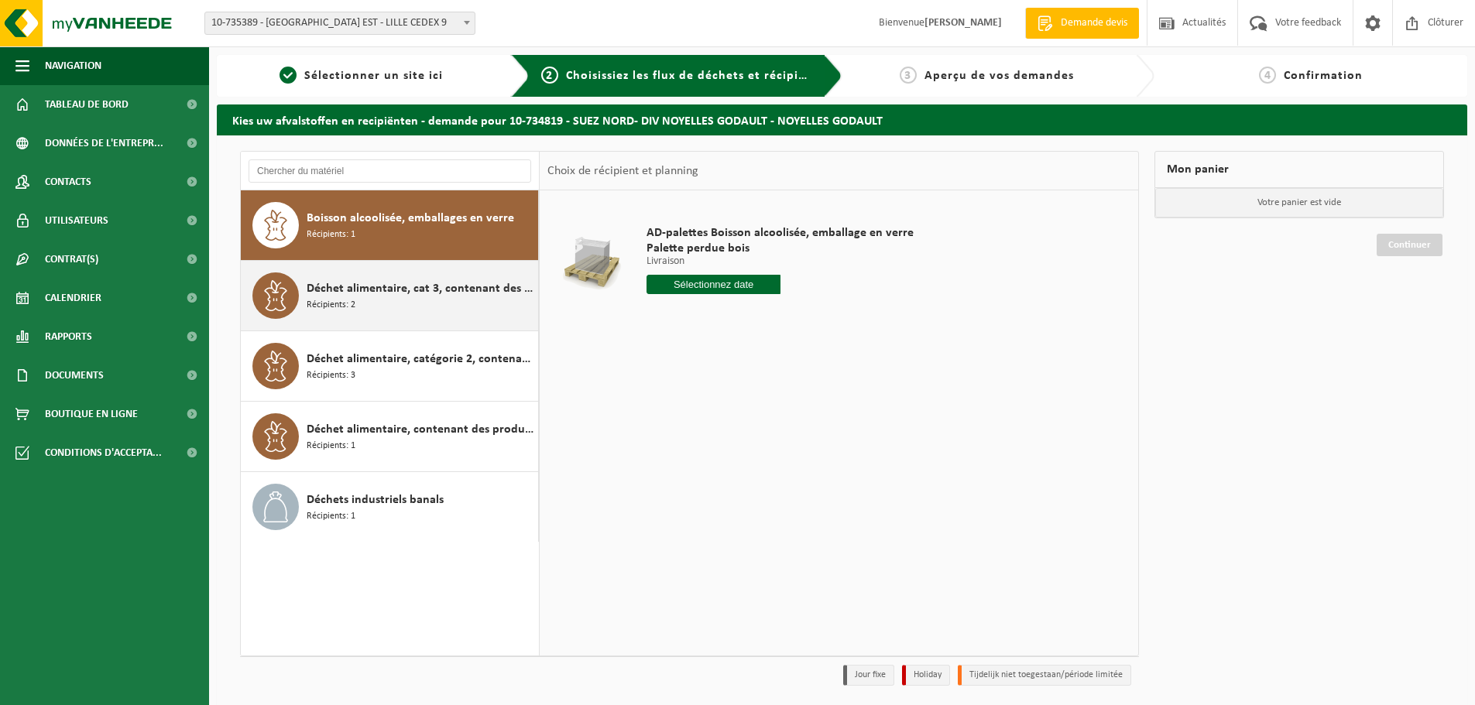
click at [459, 297] on span "Déchet alimentaire, cat 3, contenant des produits d'origine animale, emballage …" at bounding box center [421, 288] width 228 height 19
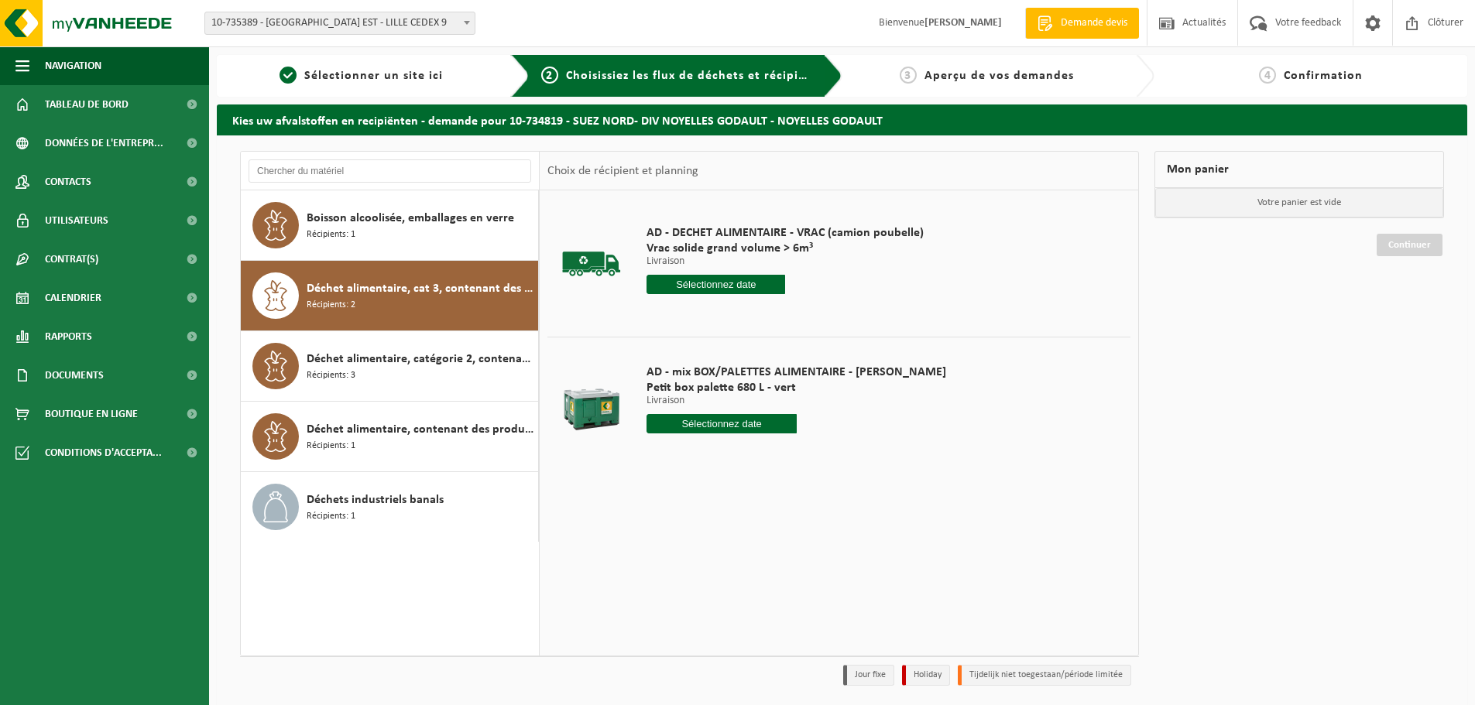
click at [701, 425] on input "text" at bounding box center [721, 423] width 150 height 19
click at [718, 560] on div "13" at bounding box center [715, 561] width 27 height 25
type input "à partir de 2025-08-13"
drag, startPoint x: 701, startPoint y: 447, endPoint x: 621, endPoint y: 456, distance: 81.0
click at [621, 456] on tr "AD - mix BOX/PALETTES ALIMENTAIRE - BILLY Petit box palette 680 L - vert Livrai…" at bounding box center [838, 429] width 583 height 185
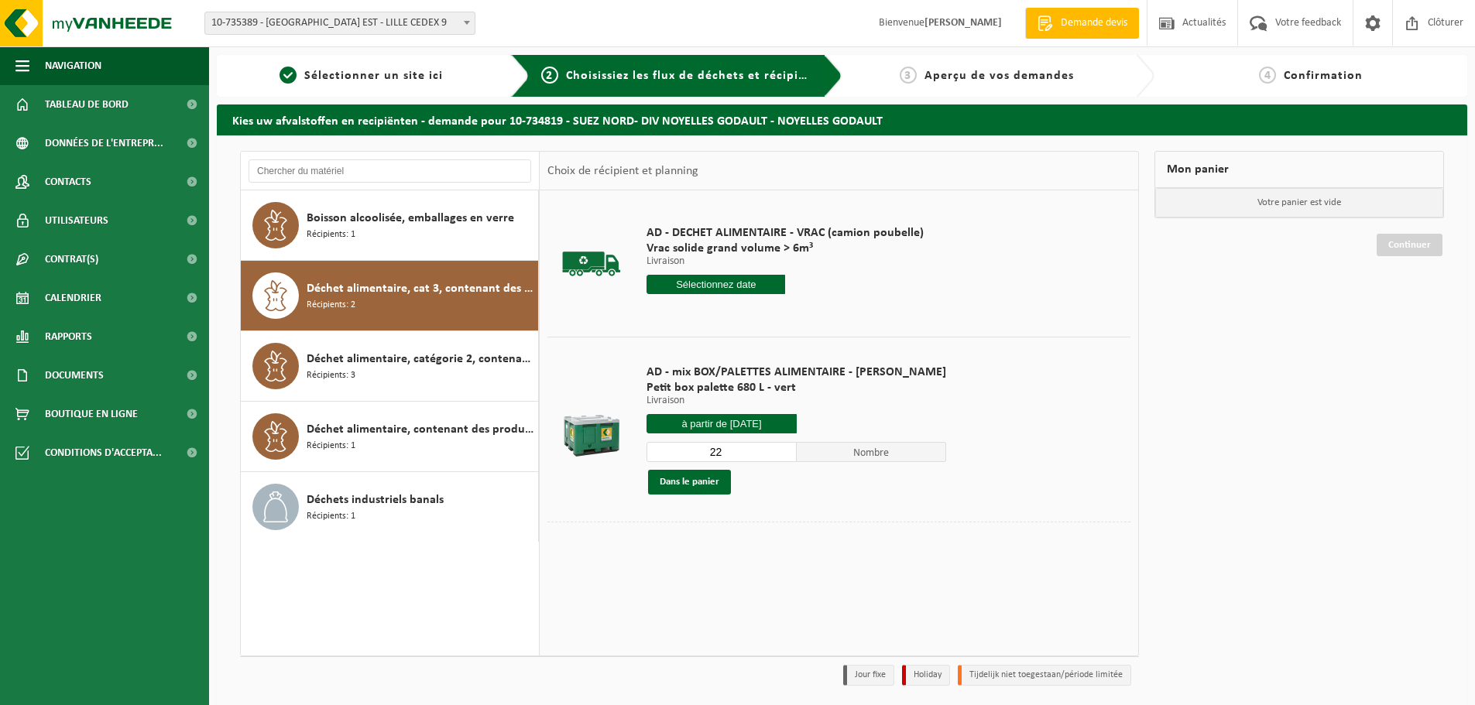
drag, startPoint x: 712, startPoint y: 455, endPoint x: 676, endPoint y: 450, distance: 36.7
click at [676, 450] on input "22" at bounding box center [721, 452] width 150 height 20
type input "1"
click at [685, 485] on button "Dans le panier" at bounding box center [689, 482] width 83 height 25
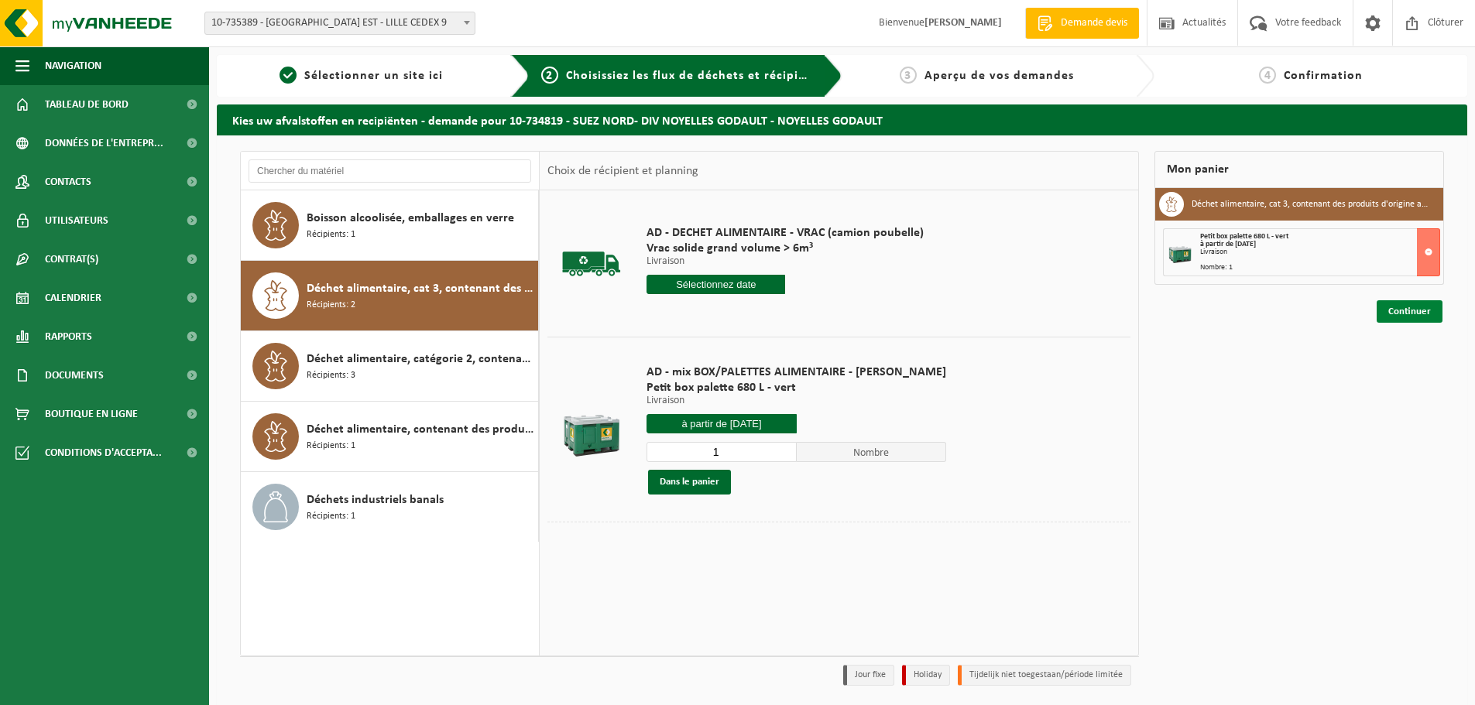
click at [1430, 317] on link "Continuer" at bounding box center [1409, 311] width 66 height 22
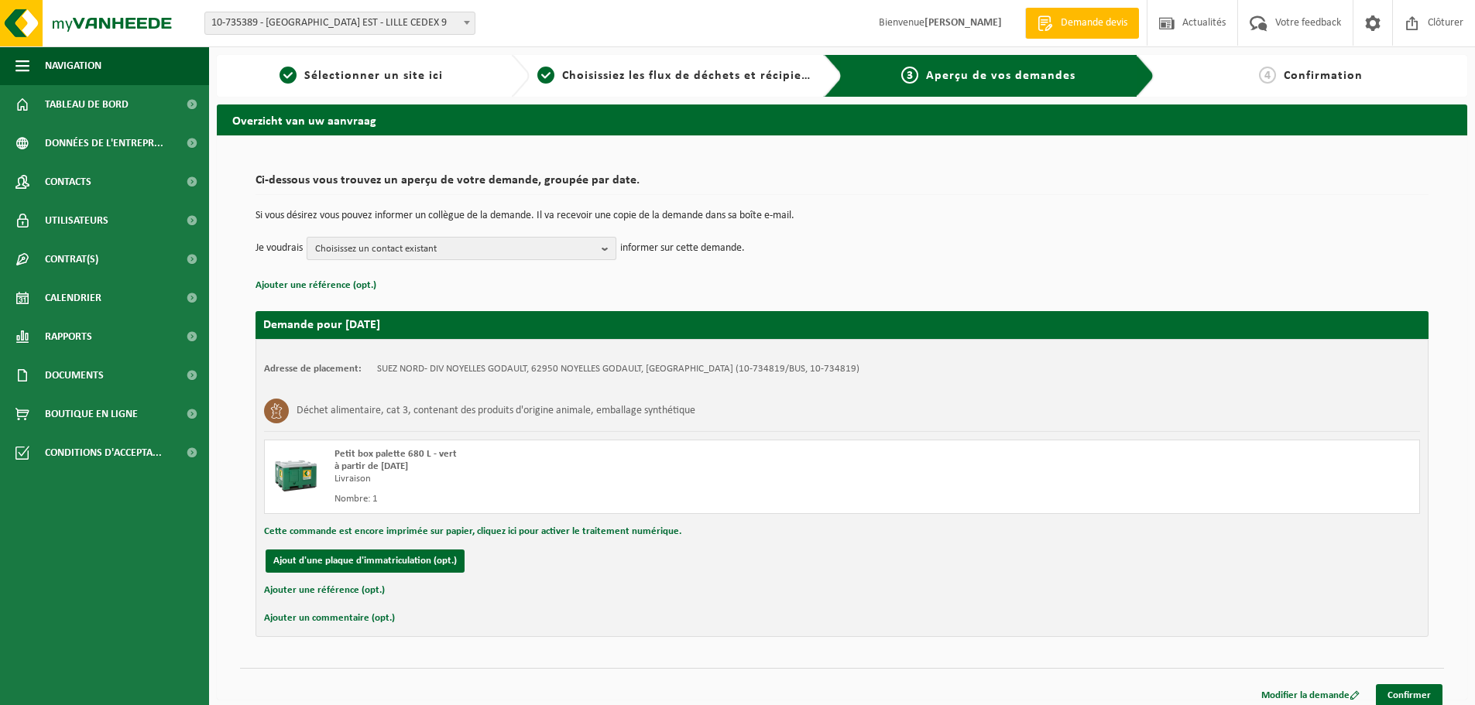
click at [489, 248] on span "Choisissez un contact existant" at bounding box center [455, 249] width 280 height 23
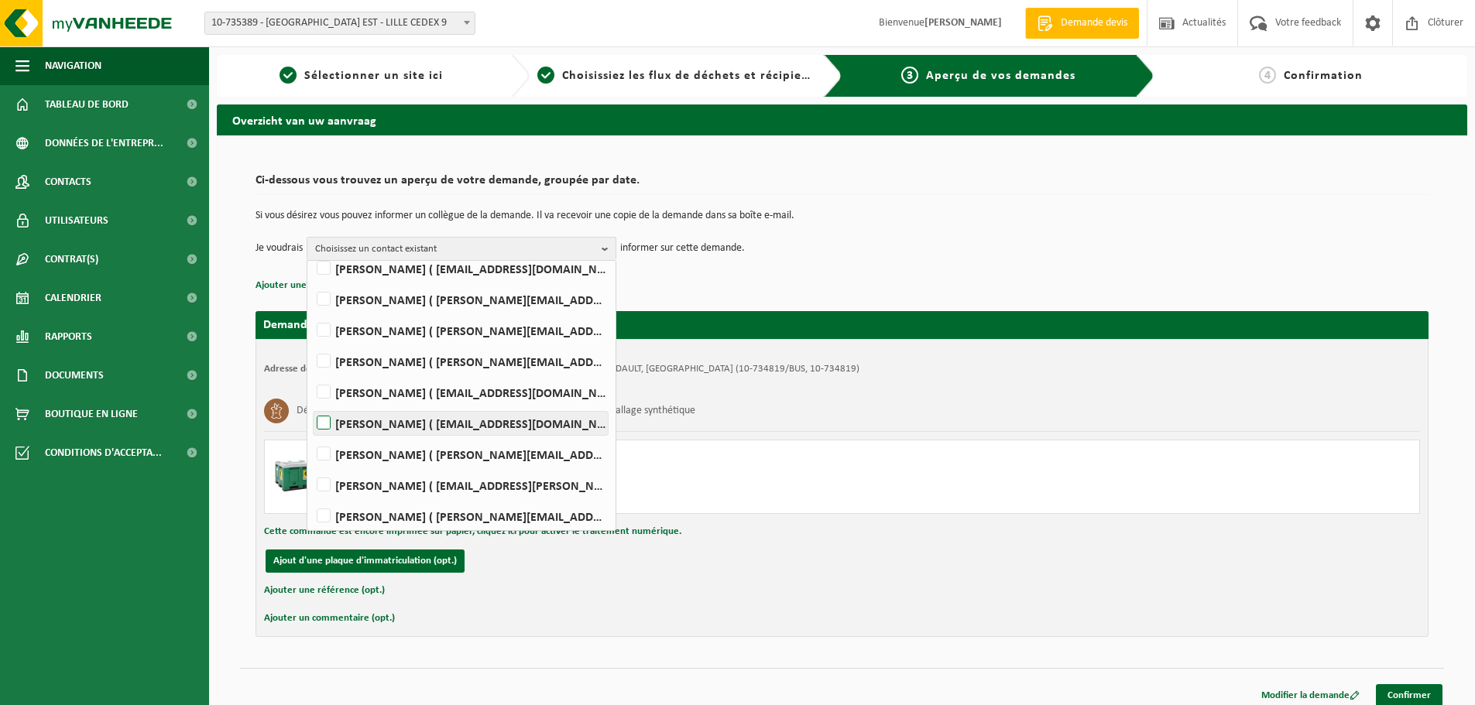
scroll to position [132, 0]
click at [449, 445] on label "Mathieu PEYRONNET ( mathieu.peyronnet@suez.com )" at bounding box center [460, 449] width 294 height 23
click at [311, 430] on input "Mathieu PEYRONNET ( mathieu.peyronnet@suez.com )" at bounding box center [310, 430] width 1 height 1
checkbox input "true"
click at [1403, 694] on link "Confirmer" at bounding box center [1408, 695] width 67 height 22
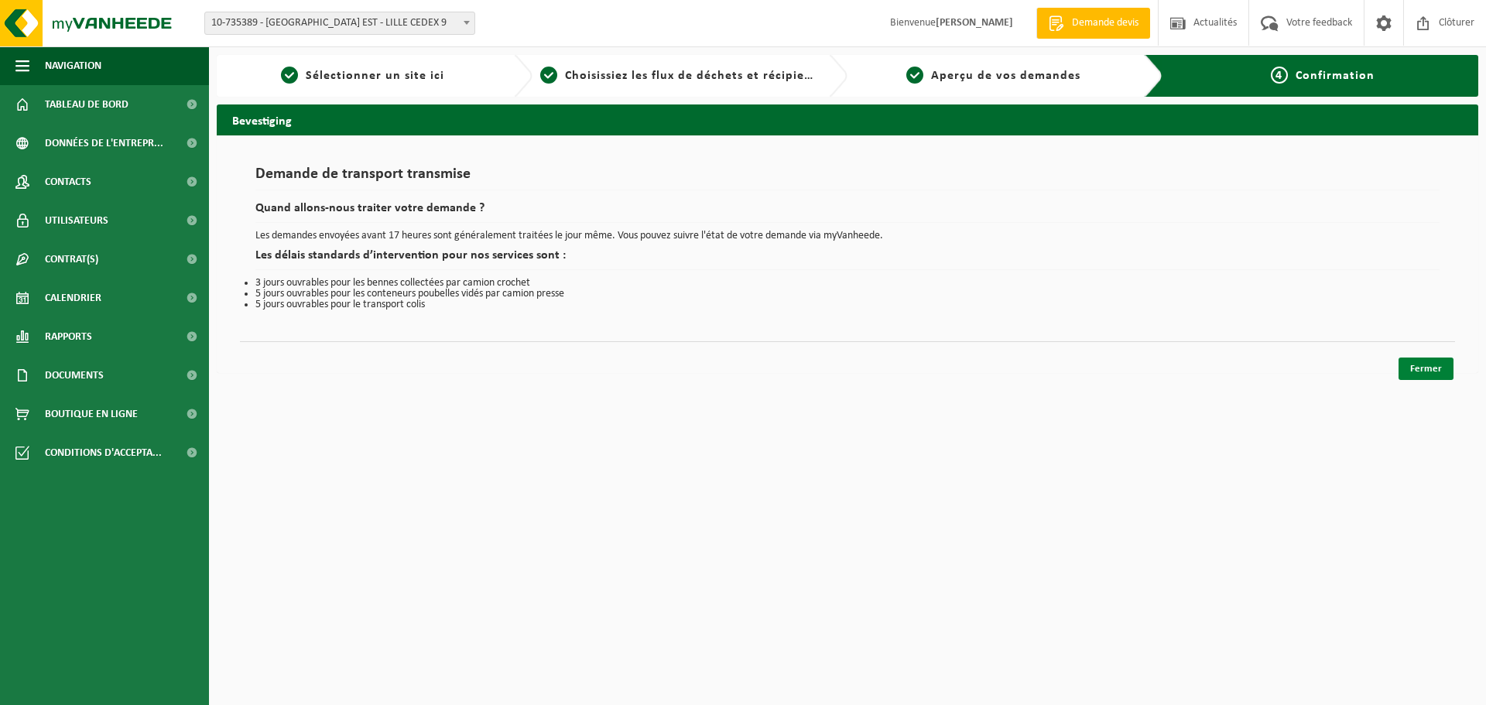
click at [1403, 361] on link "Fermer" at bounding box center [1426, 369] width 55 height 22
